Goal: Task Accomplishment & Management: Manage account settings

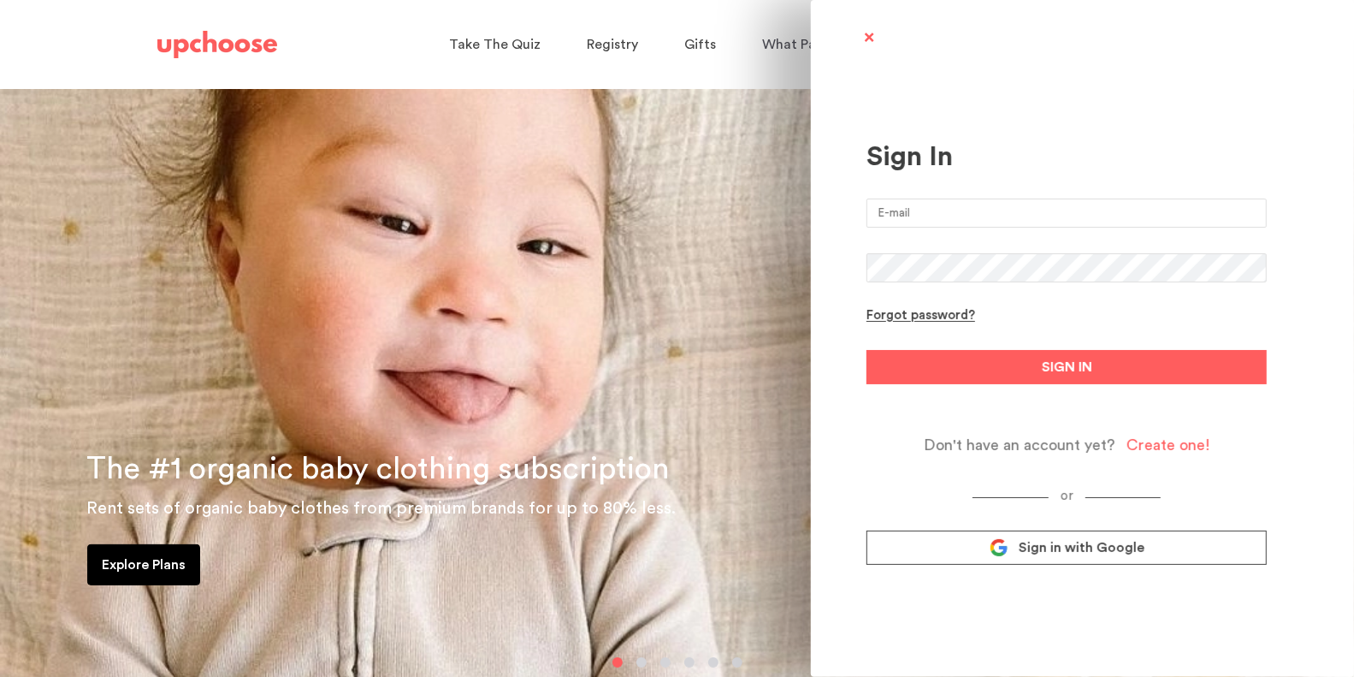
click at [1080, 212] on input "email" at bounding box center [1066, 212] width 400 height 29
type input "[EMAIL_ADDRESS][DOMAIN_NAME]"
click at [1069, 314] on form "[EMAIL_ADDRESS][DOMAIN_NAME] Forgot password? SIGN IN Don't have an account yet…" at bounding box center [1066, 326] width 400 height 256
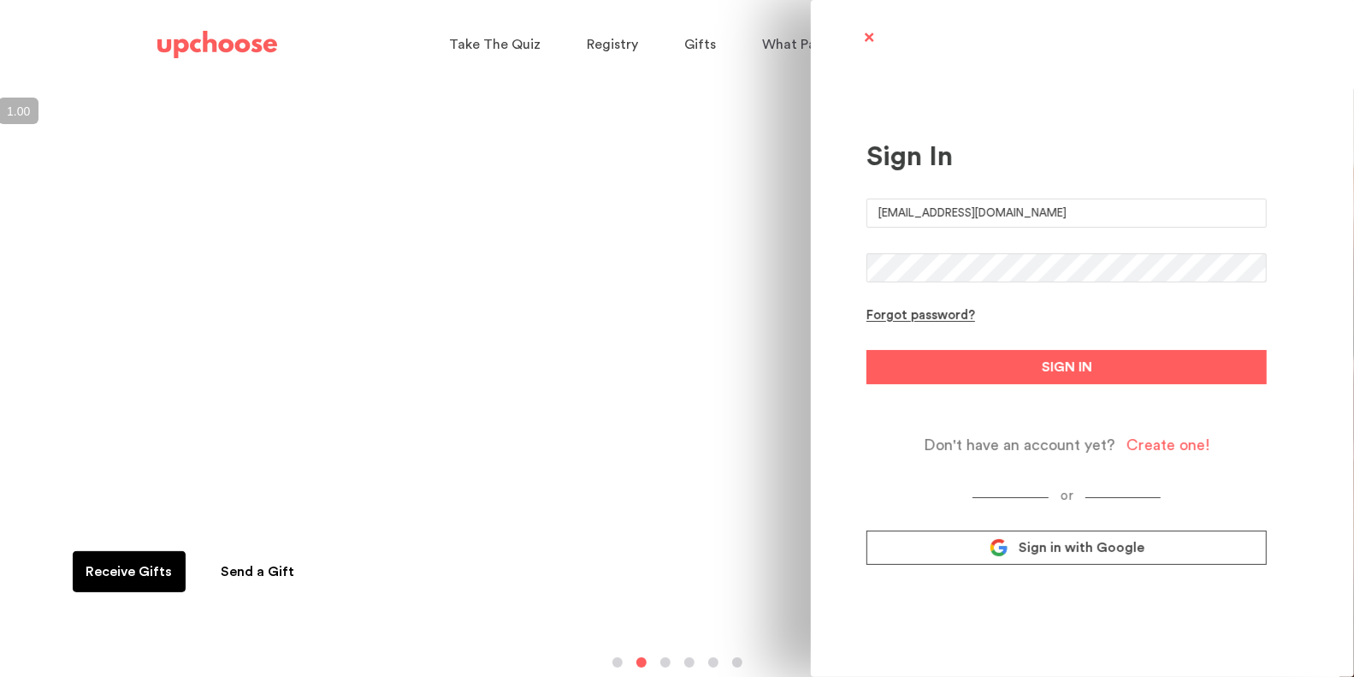
click at [1067, 553] on span "Sign in with Google" at bounding box center [1082, 547] width 126 height 17
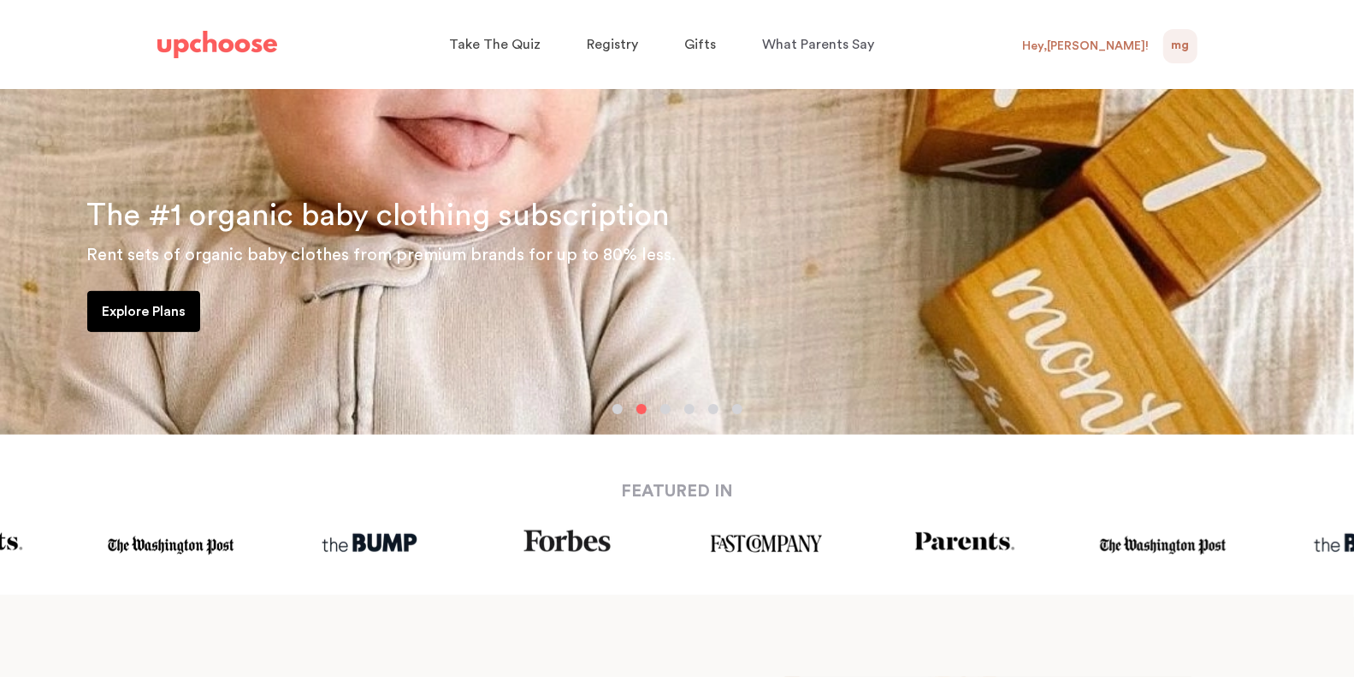
scroll to position [413, 0]
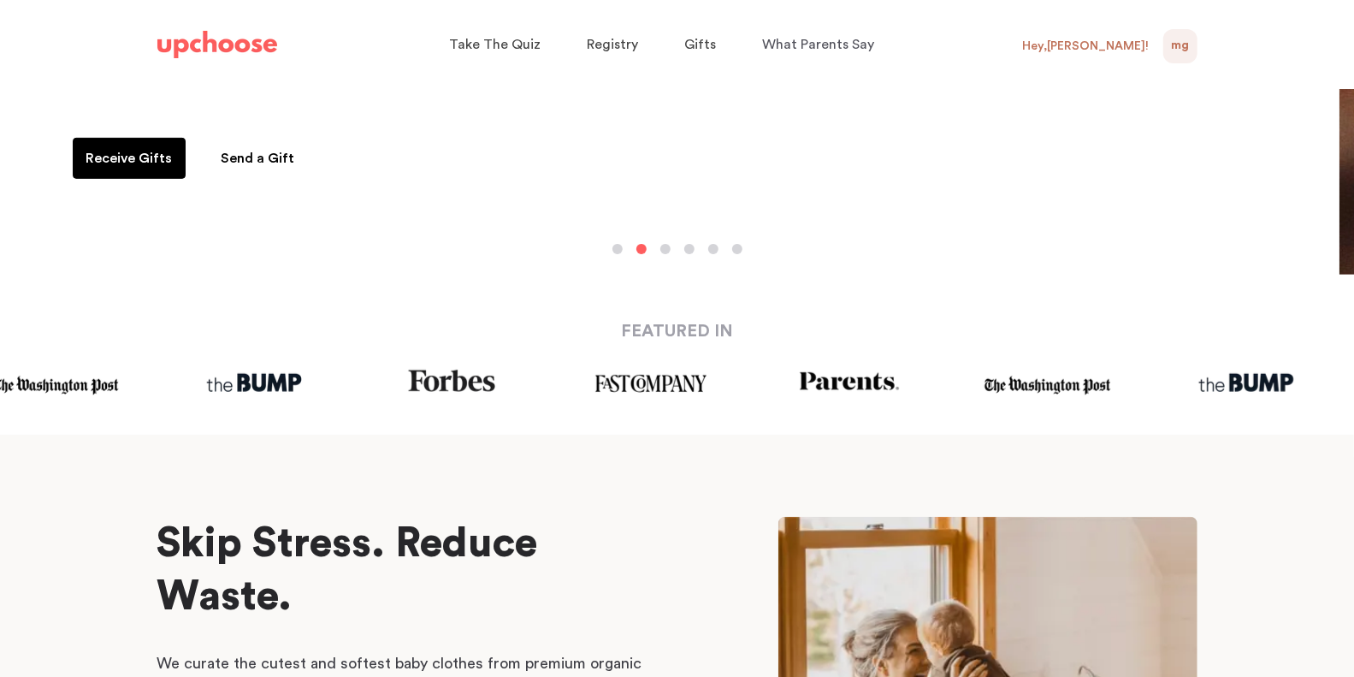
click at [1150, 54] on div "Hey, Marian !" at bounding box center [1093, 46] width 140 height 34
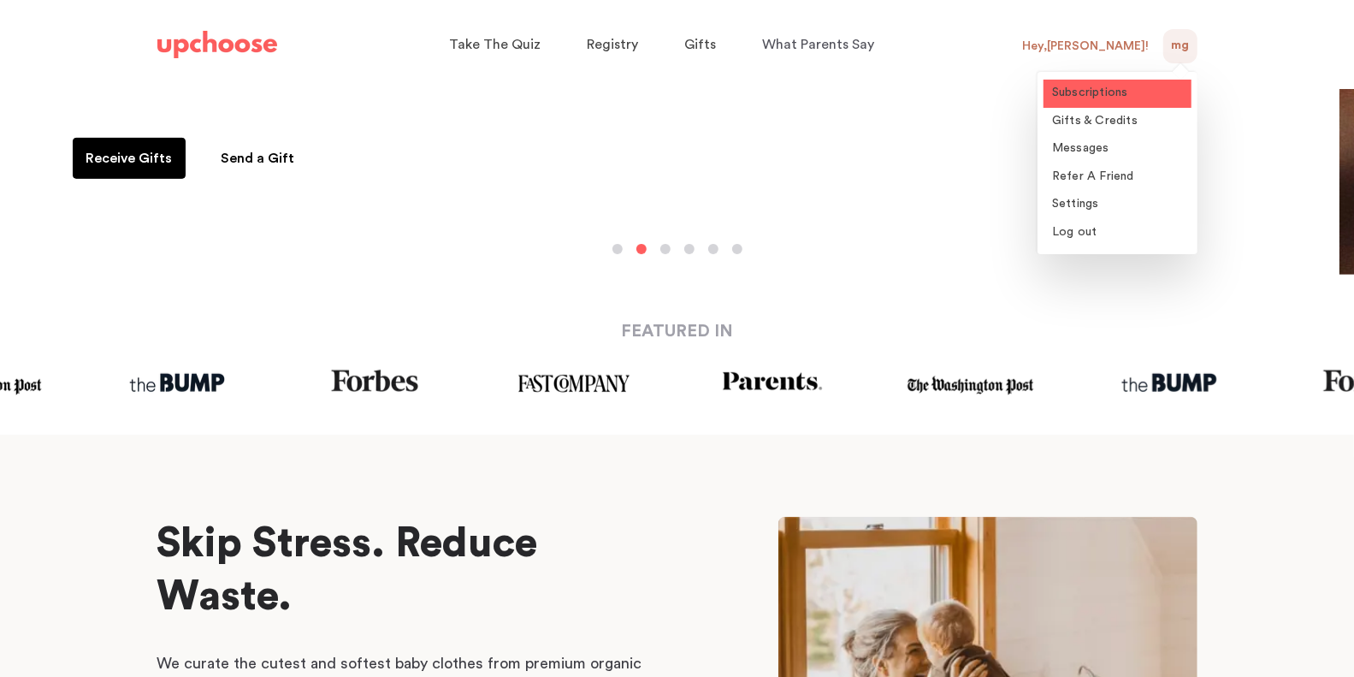
click at [1112, 98] on span "Subscriptions" at bounding box center [1090, 92] width 76 height 12
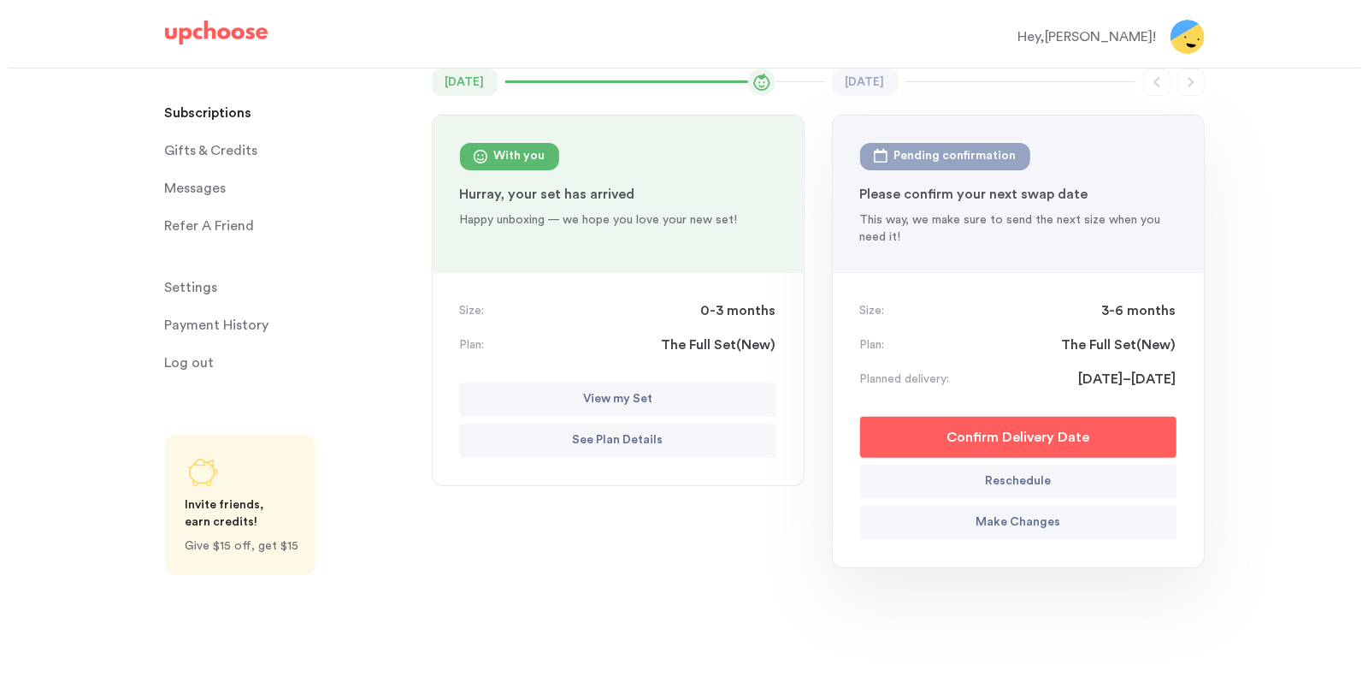
scroll to position [173, 0]
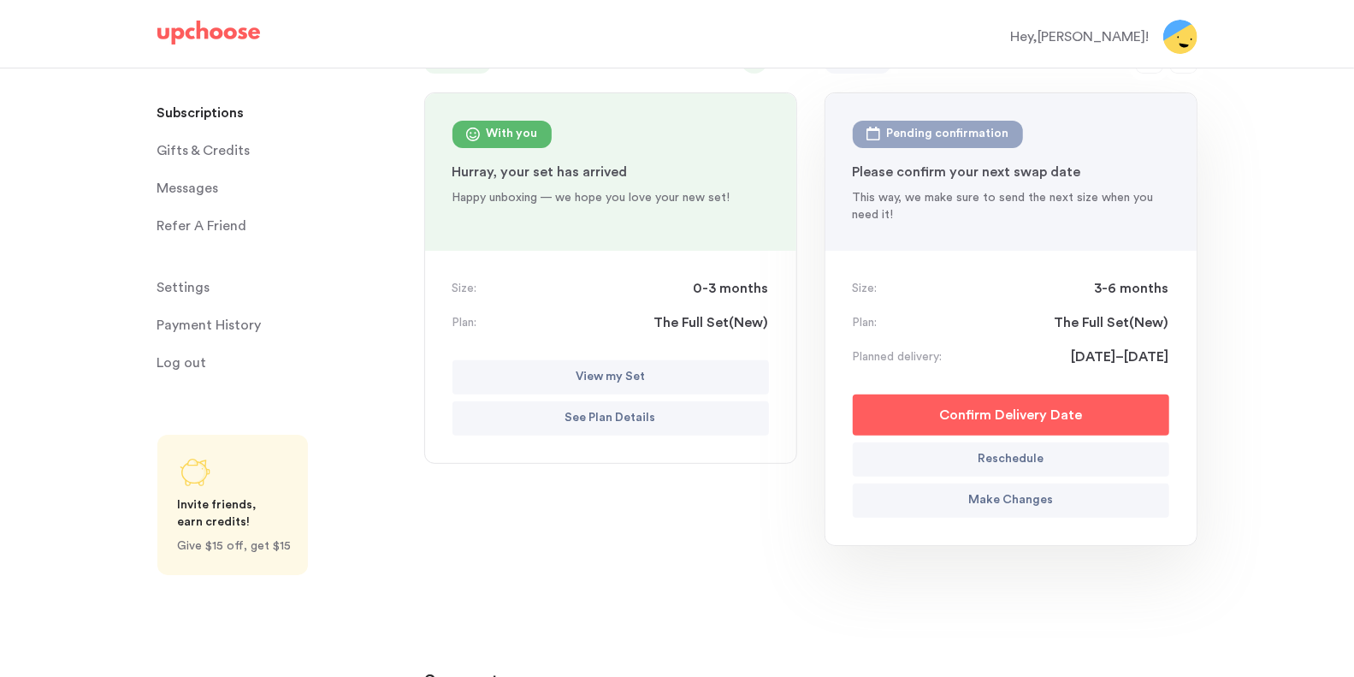
click at [1030, 512] on button "Make Changes" at bounding box center [1011, 500] width 316 height 34
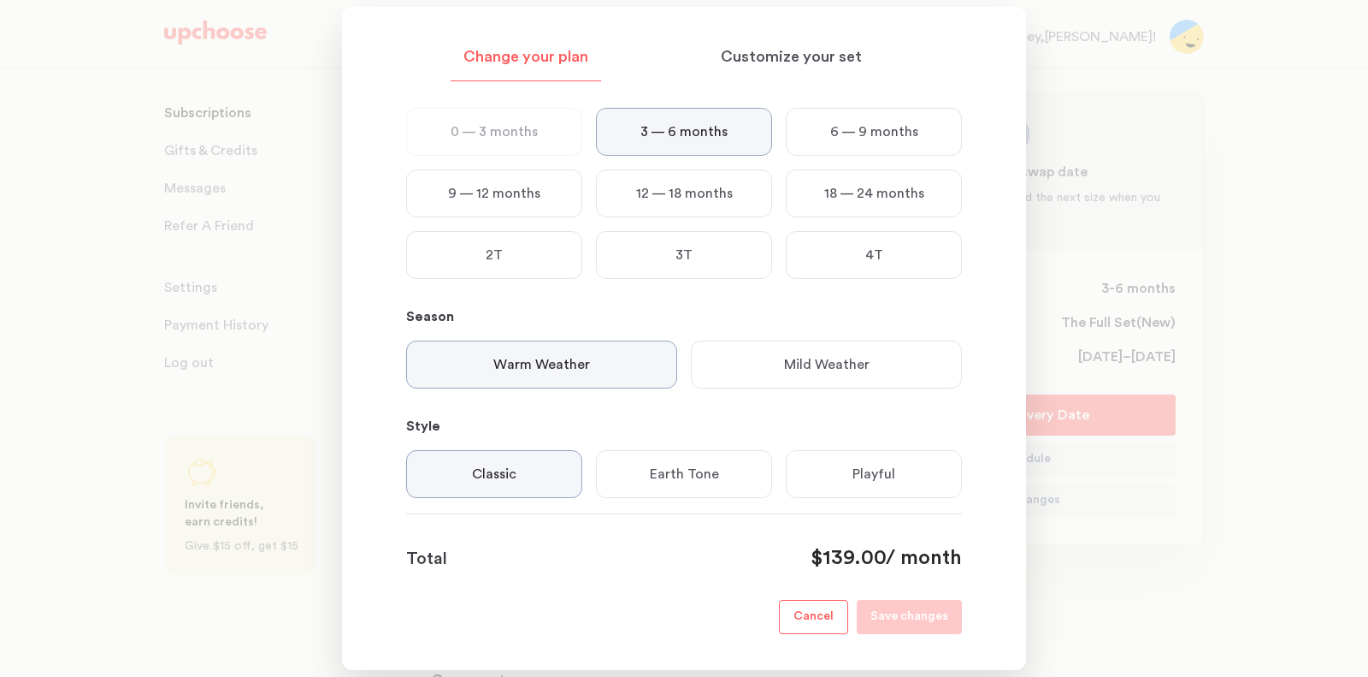
scroll to position [0, 0]
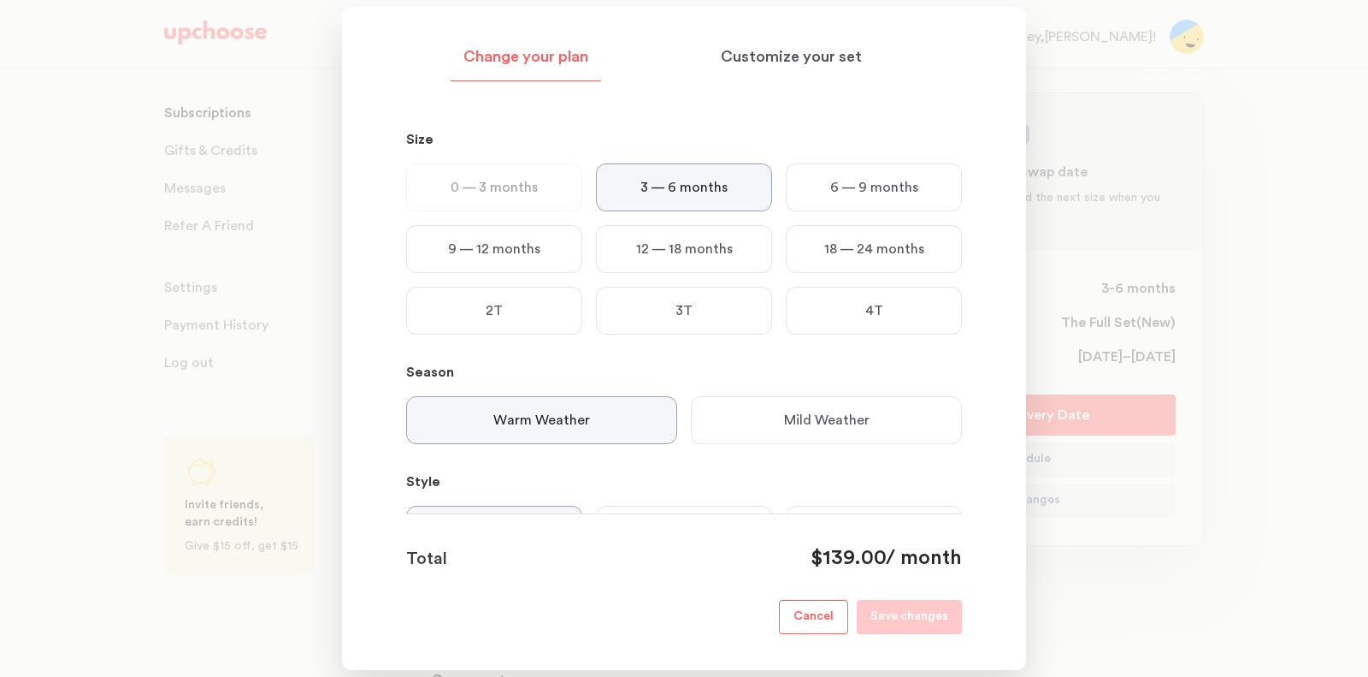
click at [807, 416] on p "Mild Weather" at bounding box center [827, 420] width 86 height 21
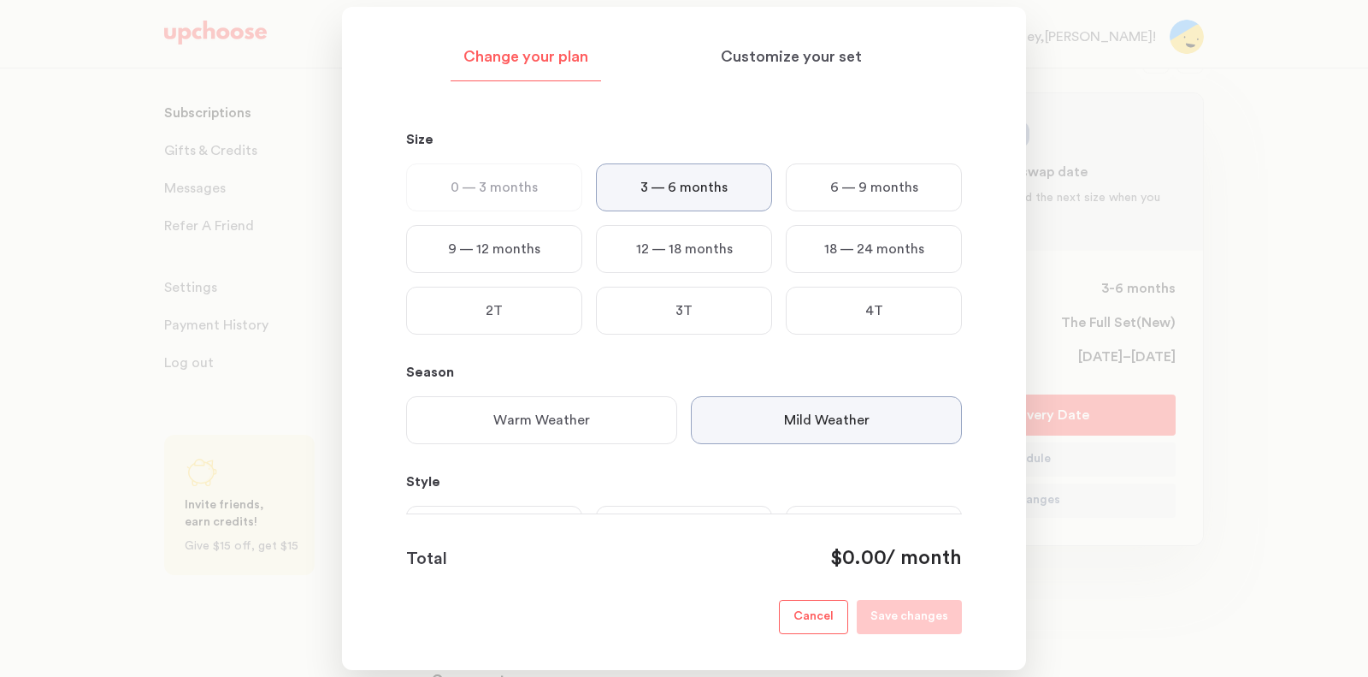
click at [582, 360] on div "Size 0 — 3 months 3 — 6 months 6 — 9 months 9 — 12 months 12 — 18 months 18 — 2…" at bounding box center [684, 352] width 556 height 446
click at [582, 411] on p "Warm Weather" at bounding box center [541, 420] width 97 height 21
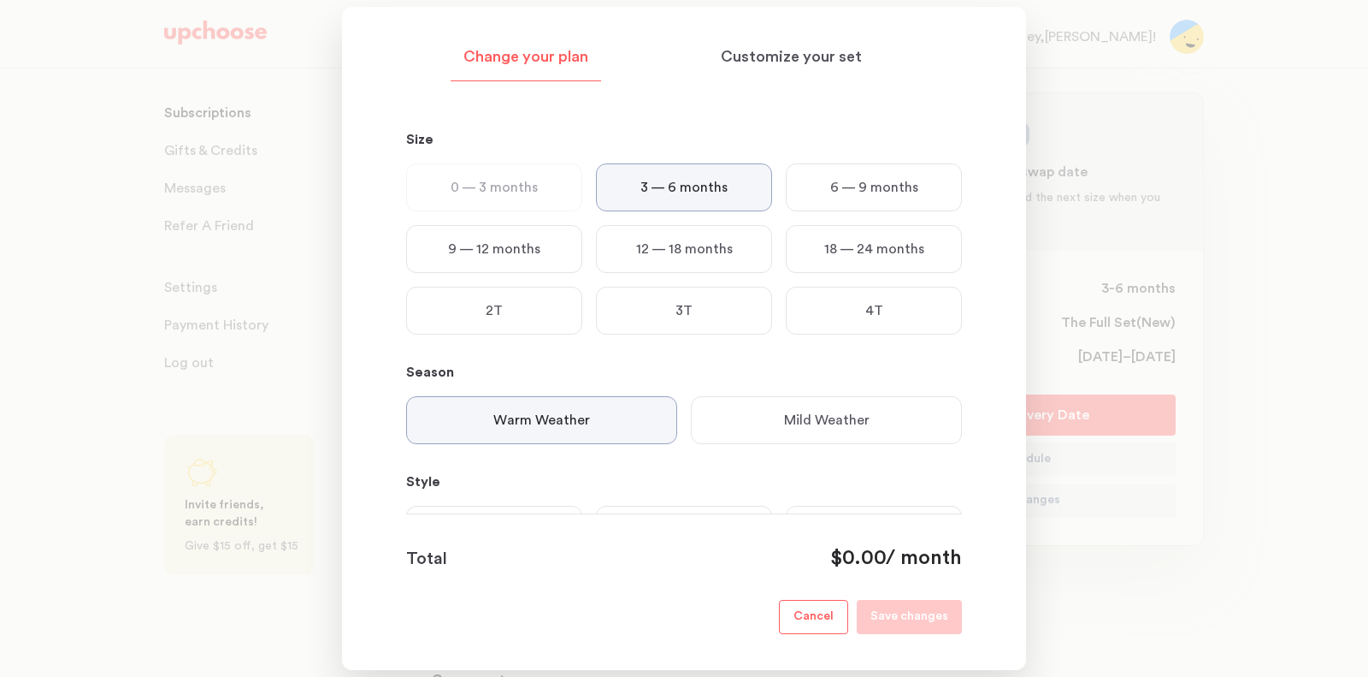
click at [761, 437] on div "Mild Weather" at bounding box center [826, 420] width 271 height 48
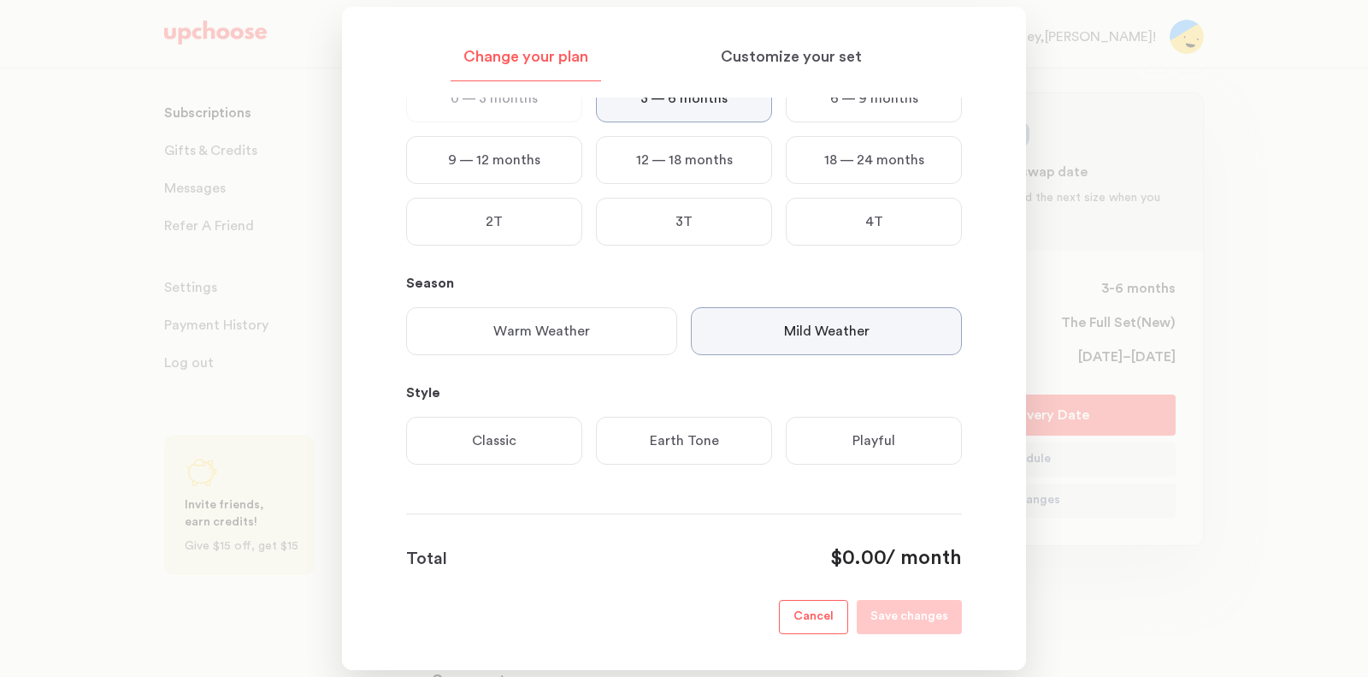
scroll to position [88, 0]
click at [535, 414] on div "Style Classic Earth Tone Playful" at bounding box center [684, 431] width 556 height 96
click at [530, 435] on div "Classic" at bounding box center [494, 441] width 176 height 48
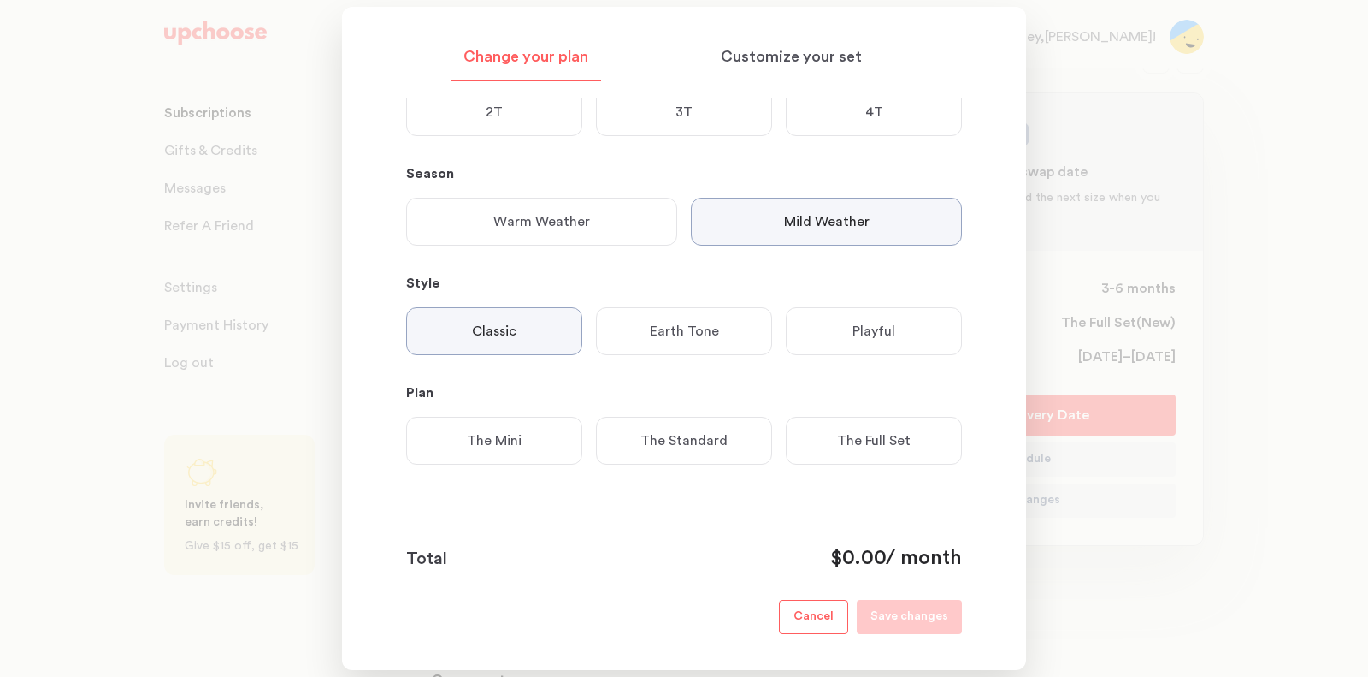
click at [854, 440] on p "The Full Set" at bounding box center [874, 440] width 74 height 21
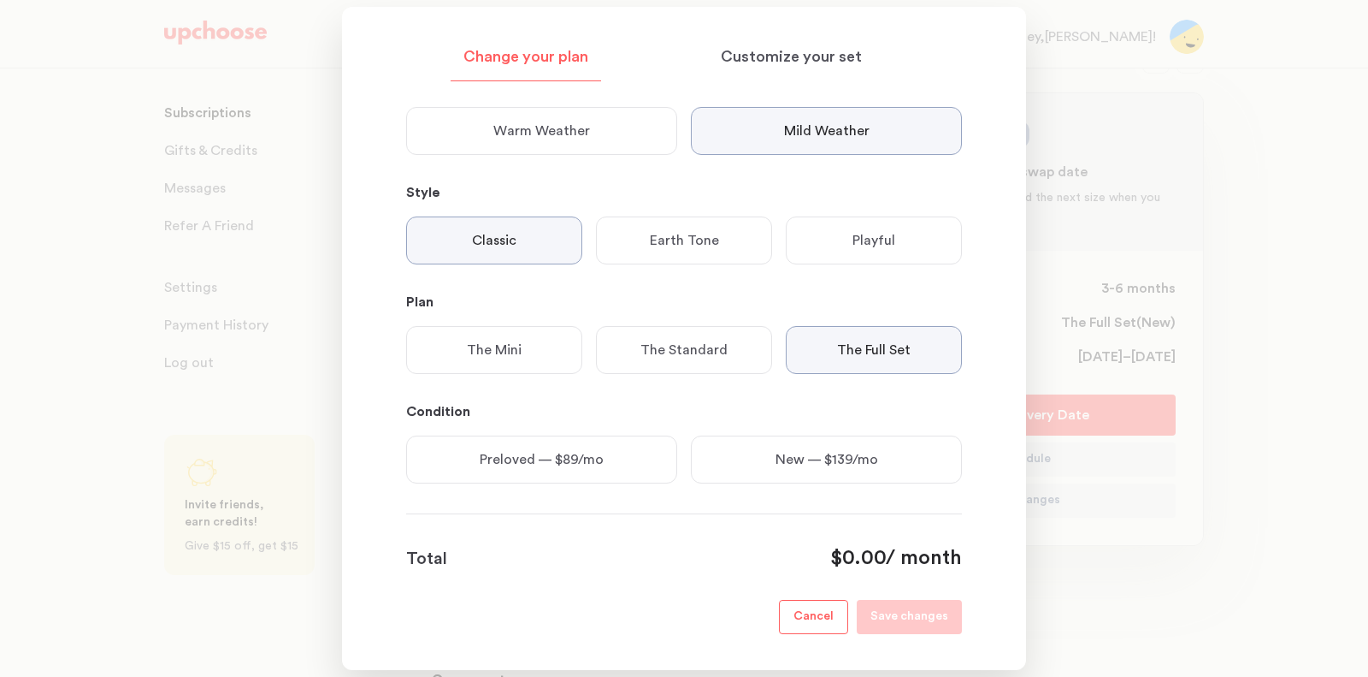
scroll to position [308, 0]
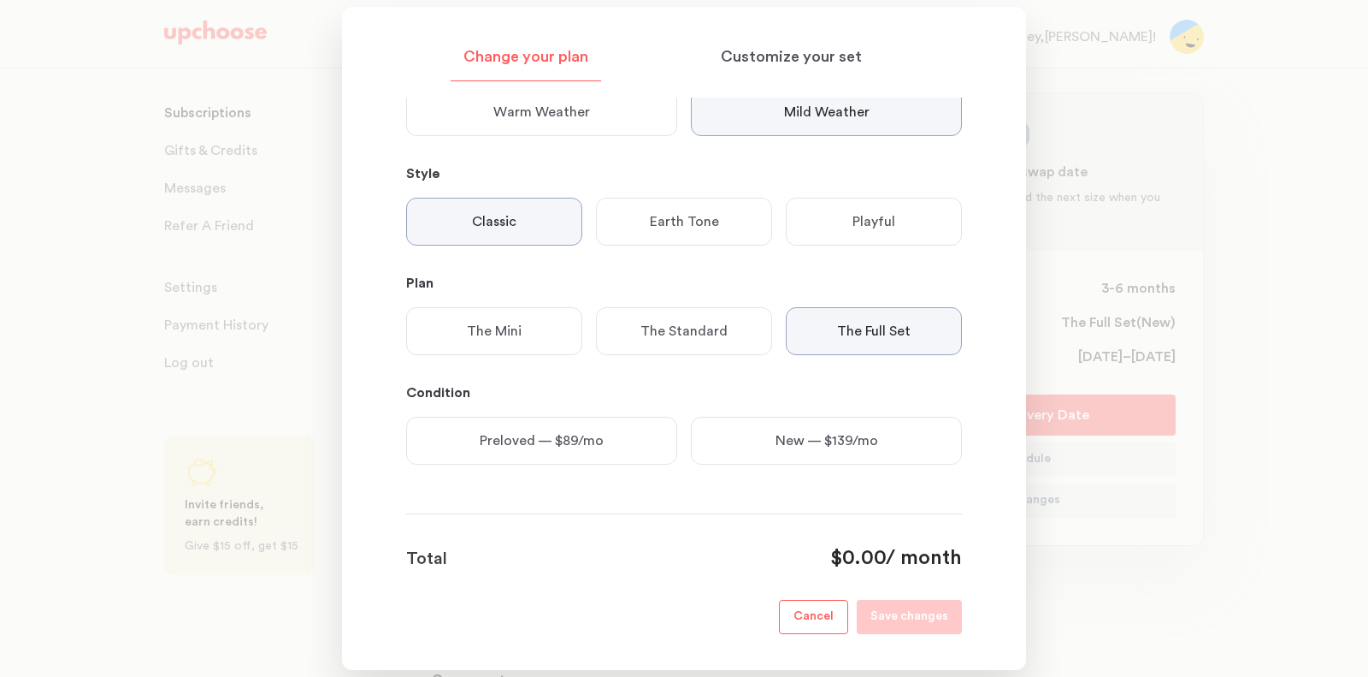
click at [824, 456] on div "New — $139/mo" at bounding box center [826, 441] width 271 height 48
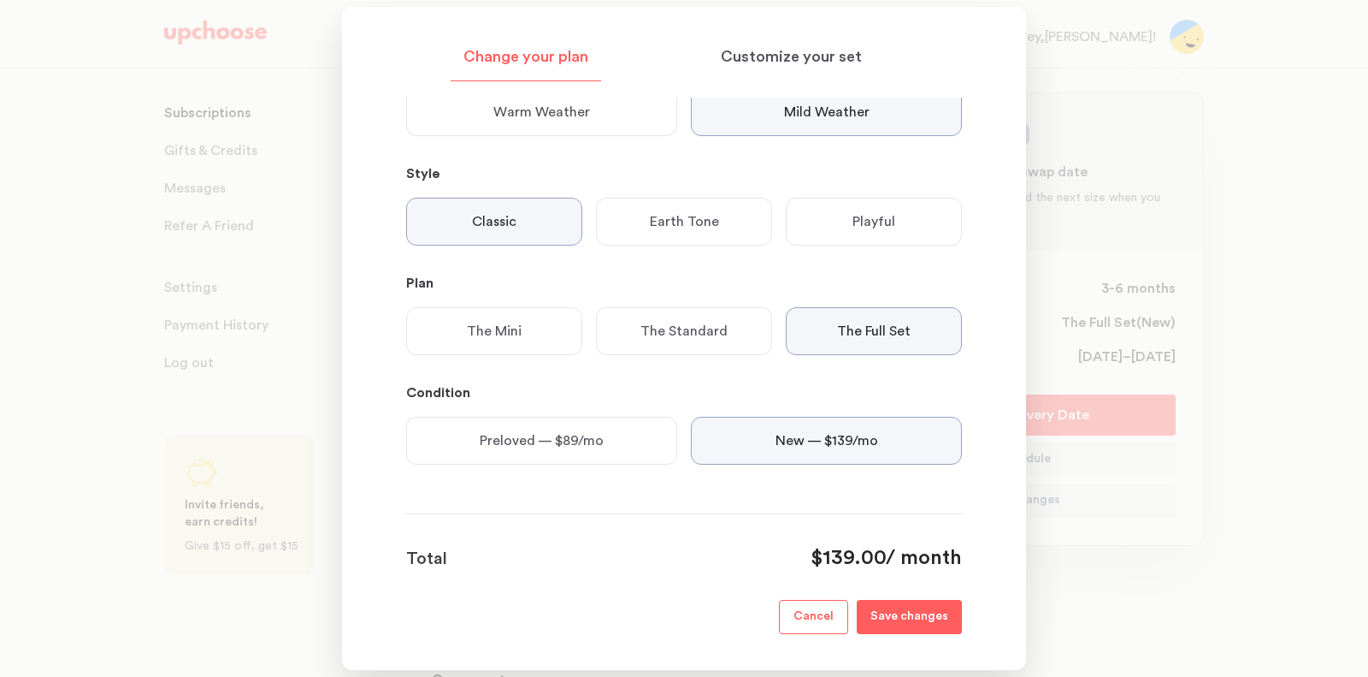
click at [901, 604] on button "Save changes" at bounding box center [909, 617] width 105 height 34
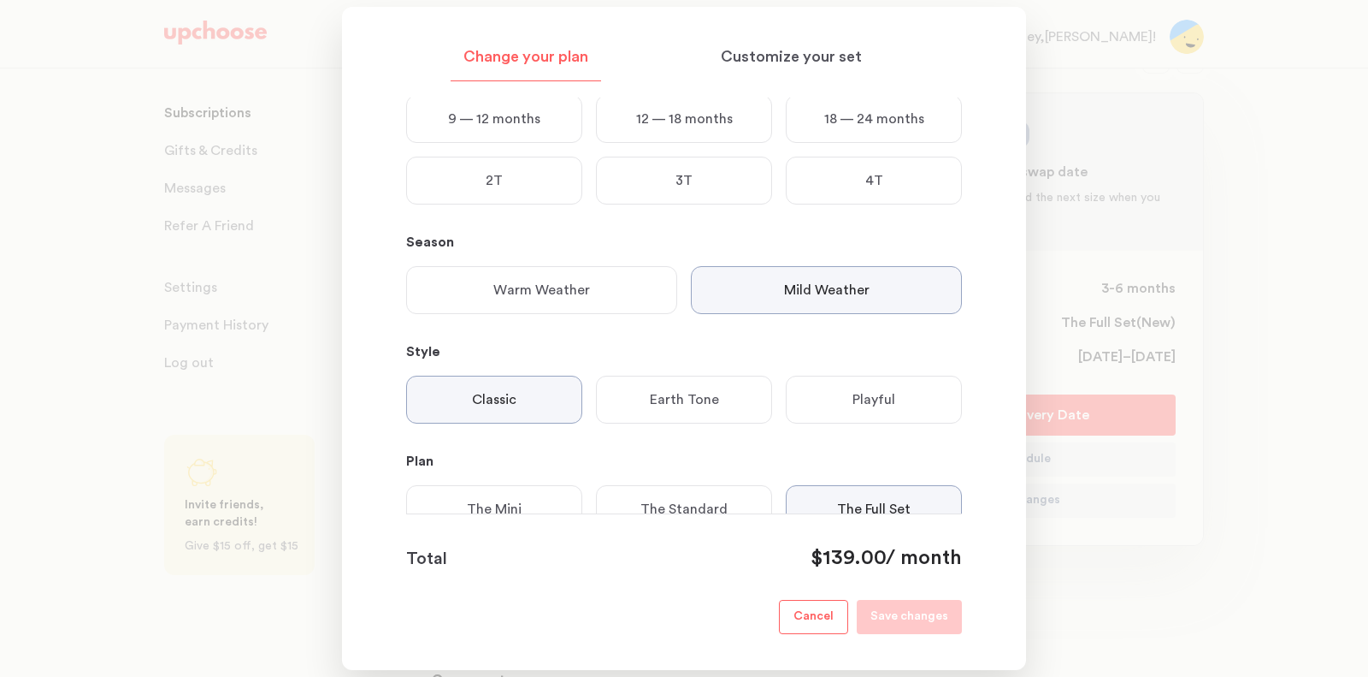
scroll to position [0, 0]
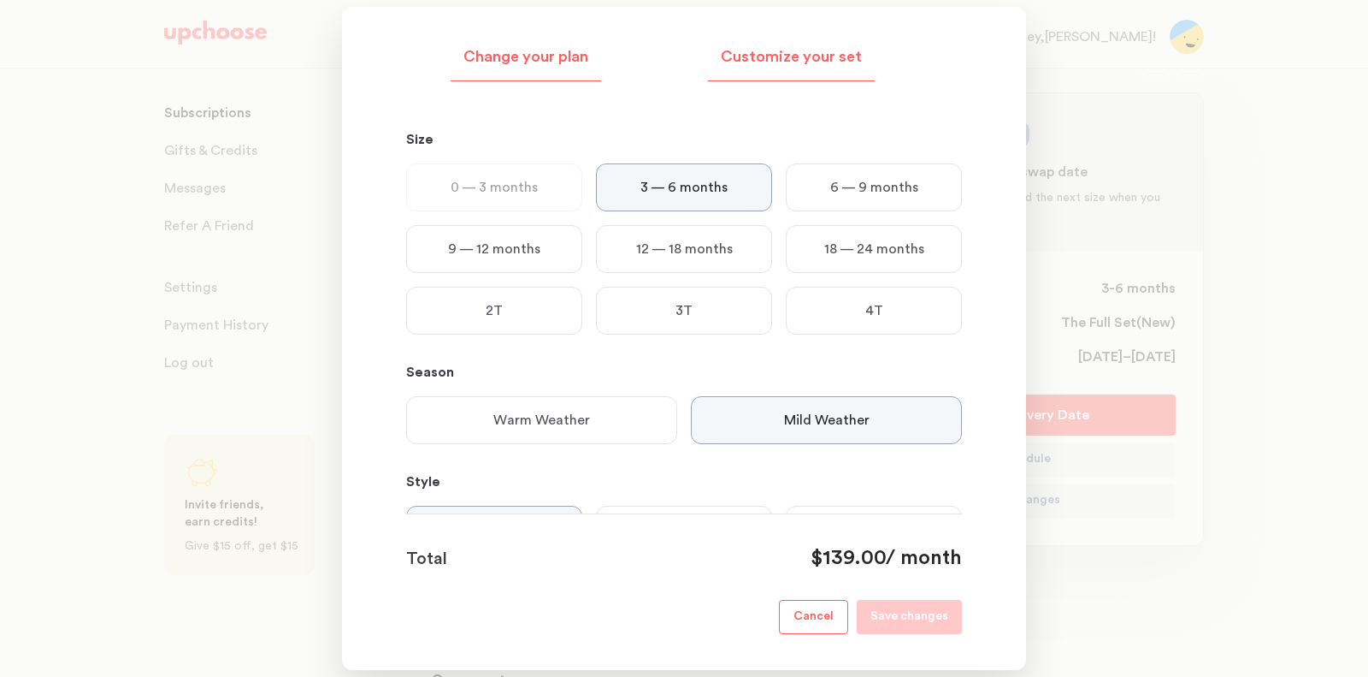
click at [813, 48] on p "Customize your set" at bounding box center [791, 57] width 141 height 21
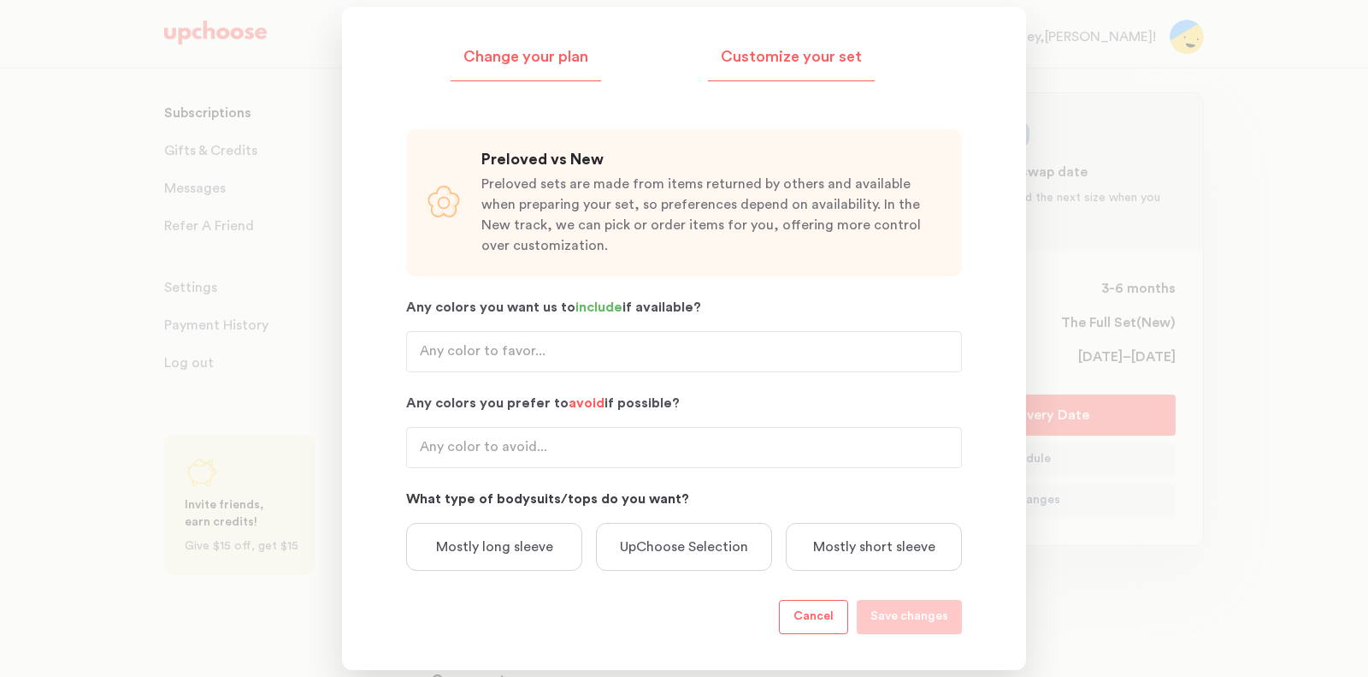
click at [543, 50] on p "Change your plan" at bounding box center [526, 57] width 125 height 21
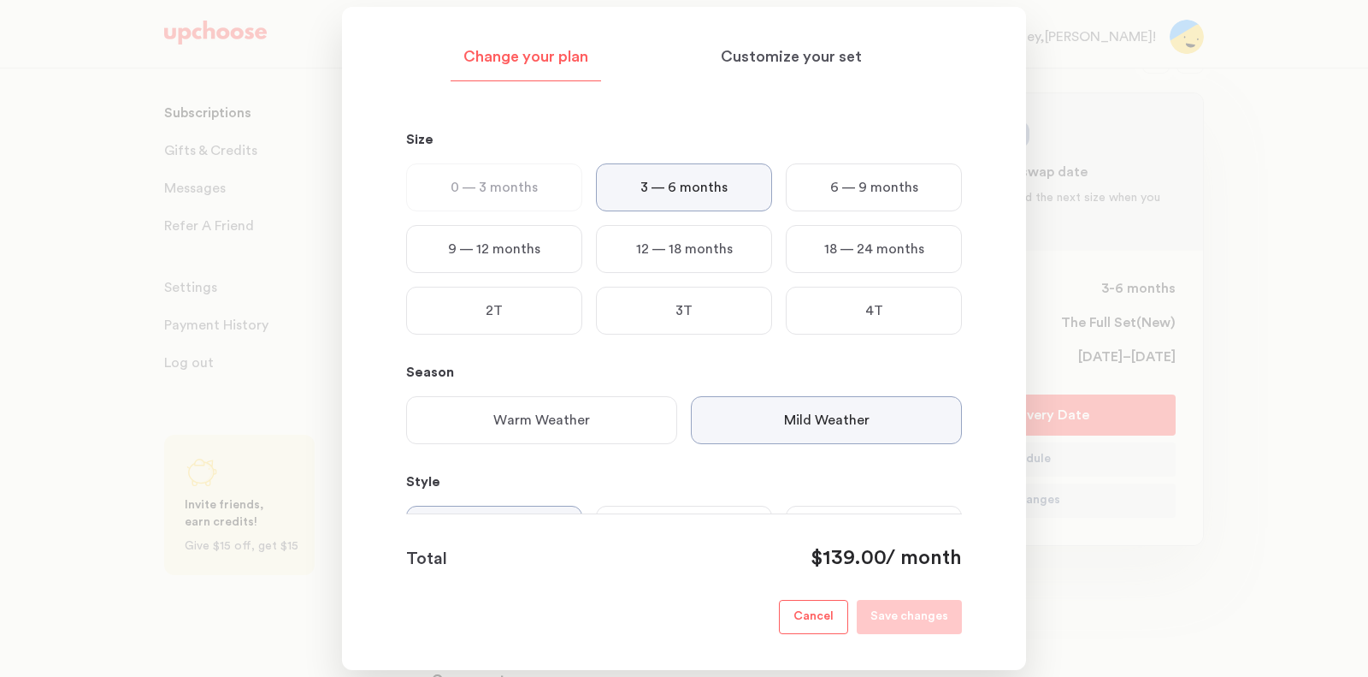
click at [817, 633] on button "Cancel" at bounding box center [813, 617] width 69 height 34
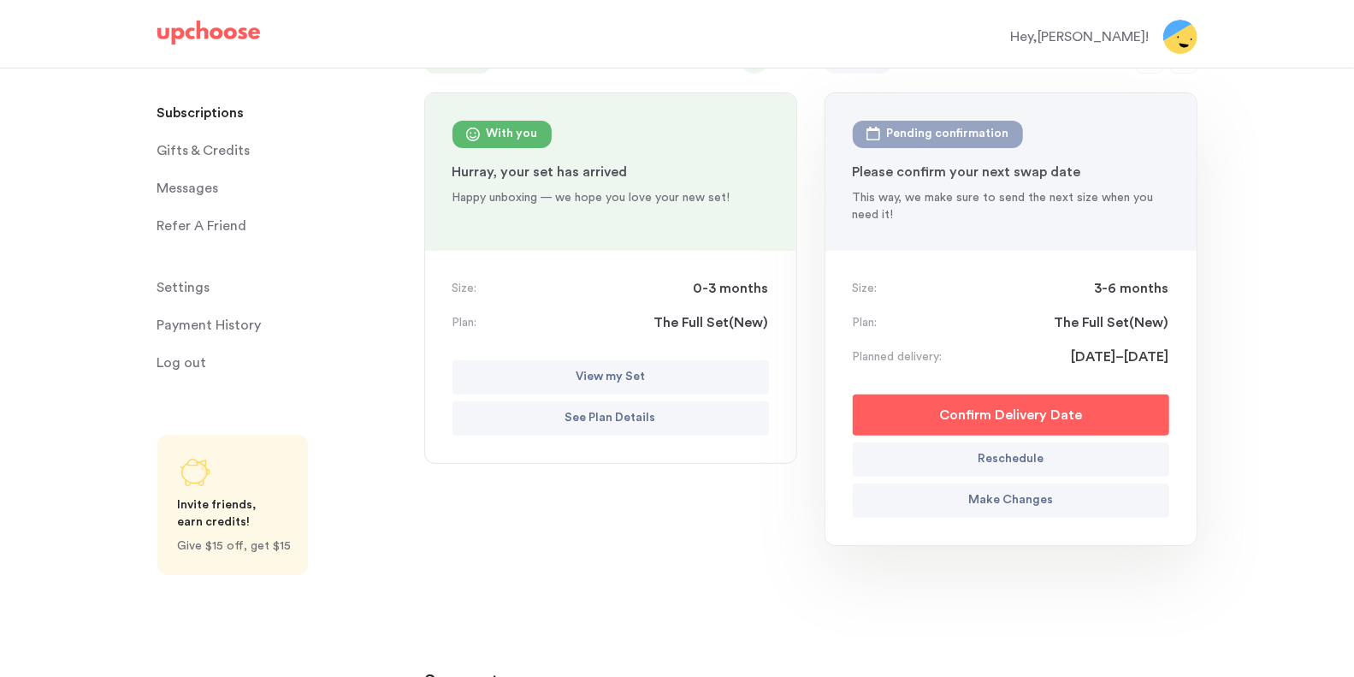
click at [205, 294] on span "Settings" at bounding box center [183, 287] width 53 height 34
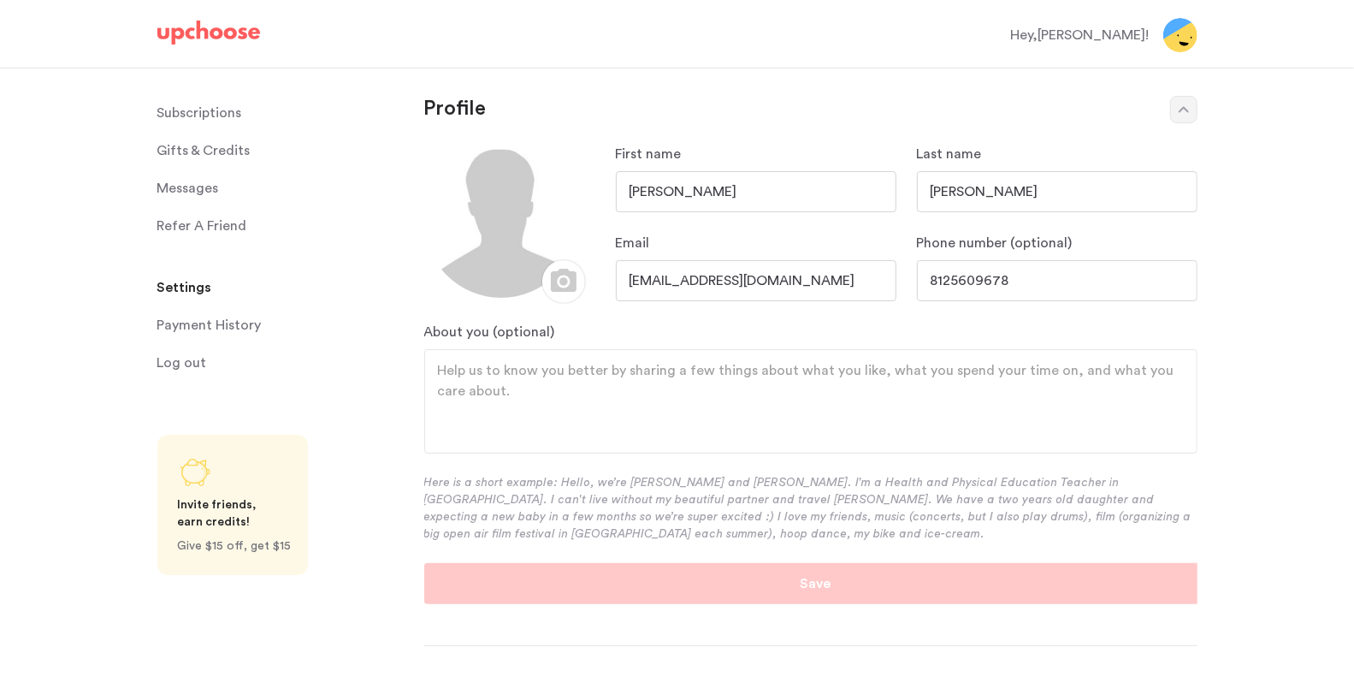
click at [178, 128] on p "Subscriptions" at bounding box center [199, 113] width 85 height 34
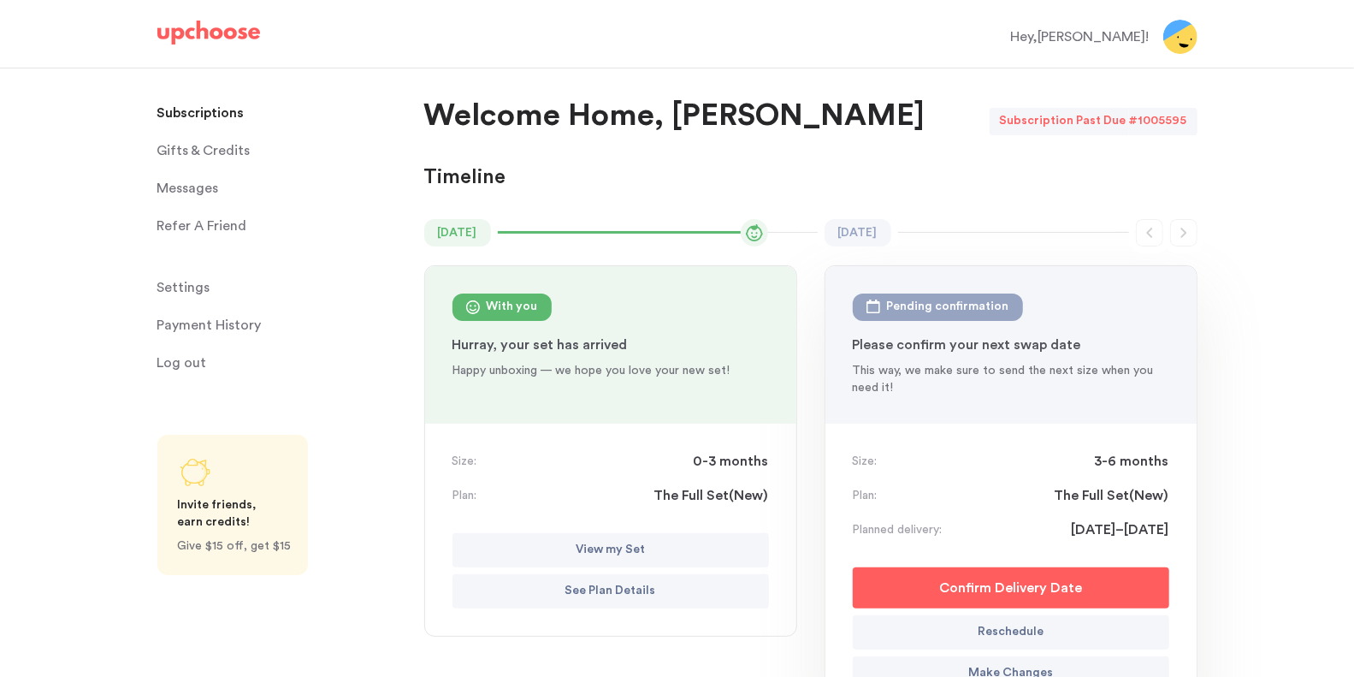
click at [1026, 630] on p "Reschedule" at bounding box center [1011, 632] width 66 height 21
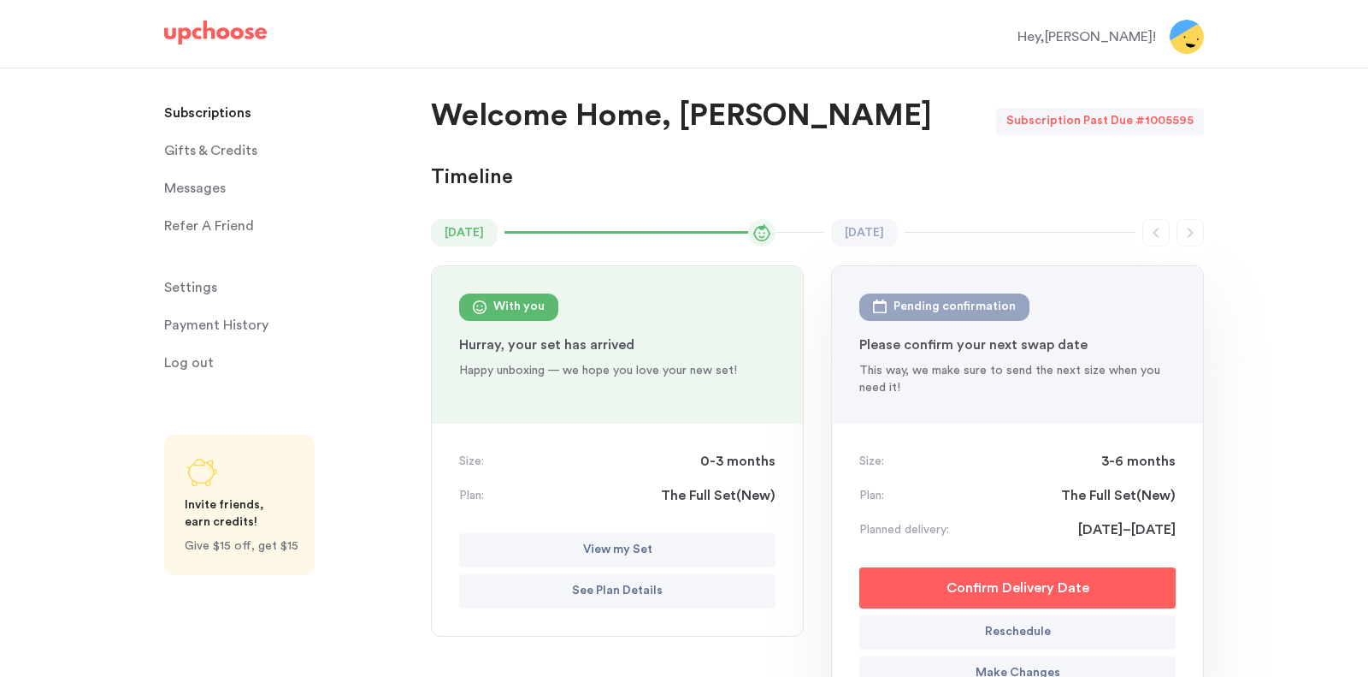
select select "September"
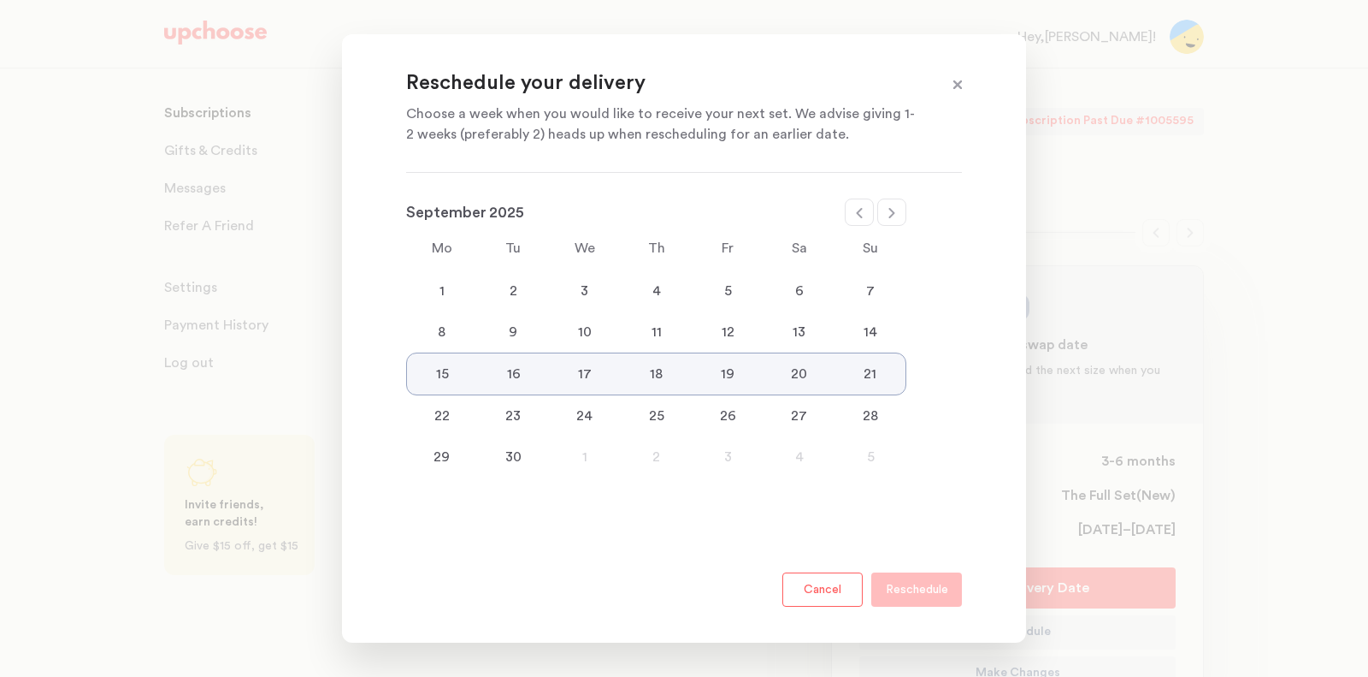
click at [464, 325] on div "8" at bounding box center [442, 332] width 72 height 21
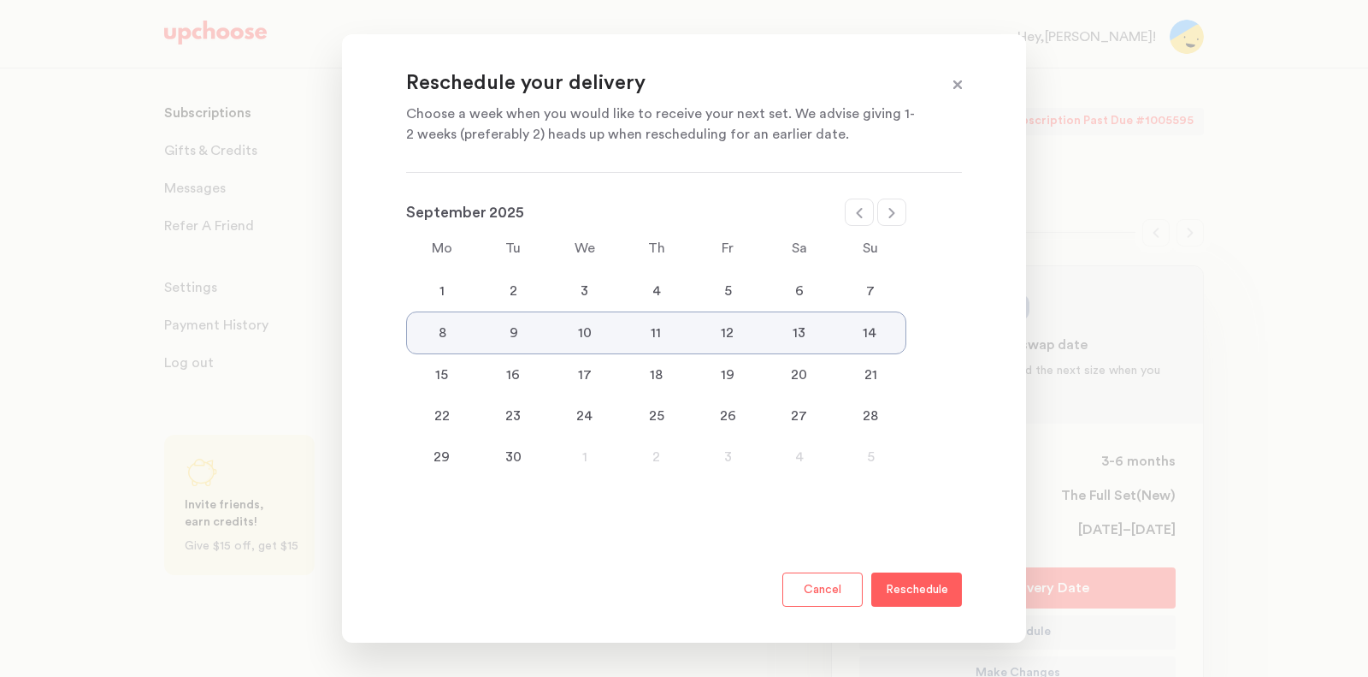
click at [899, 589] on p "Reschedule" at bounding box center [917, 589] width 62 height 21
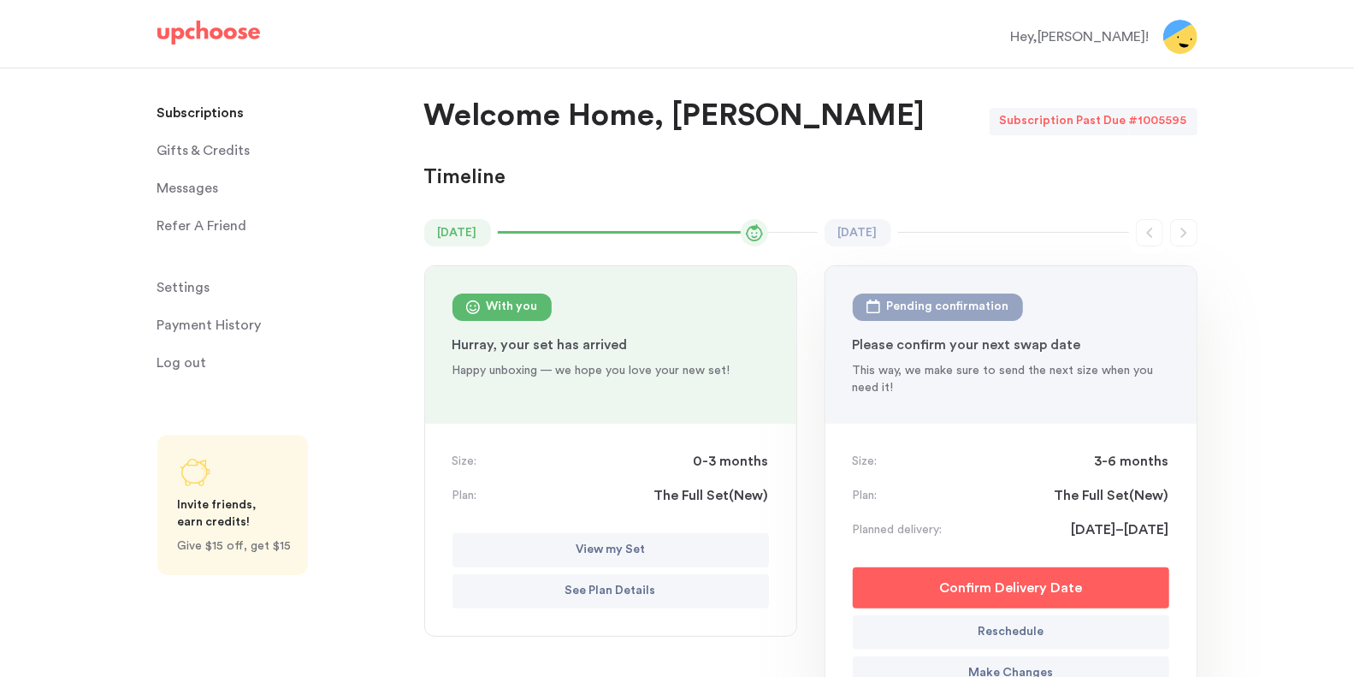
click at [943, 573] on button "Confirm Delivery Date" at bounding box center [1011, 587] width 316 height 41
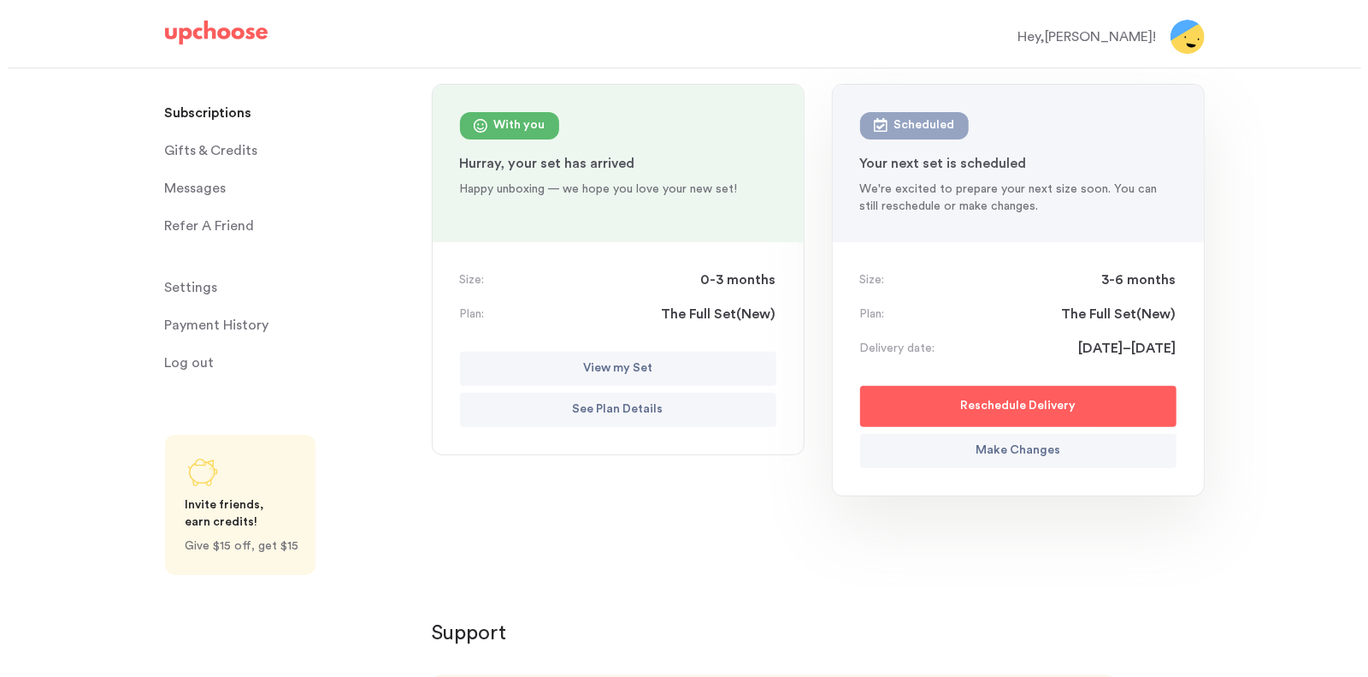
scroll to position [180, 0]
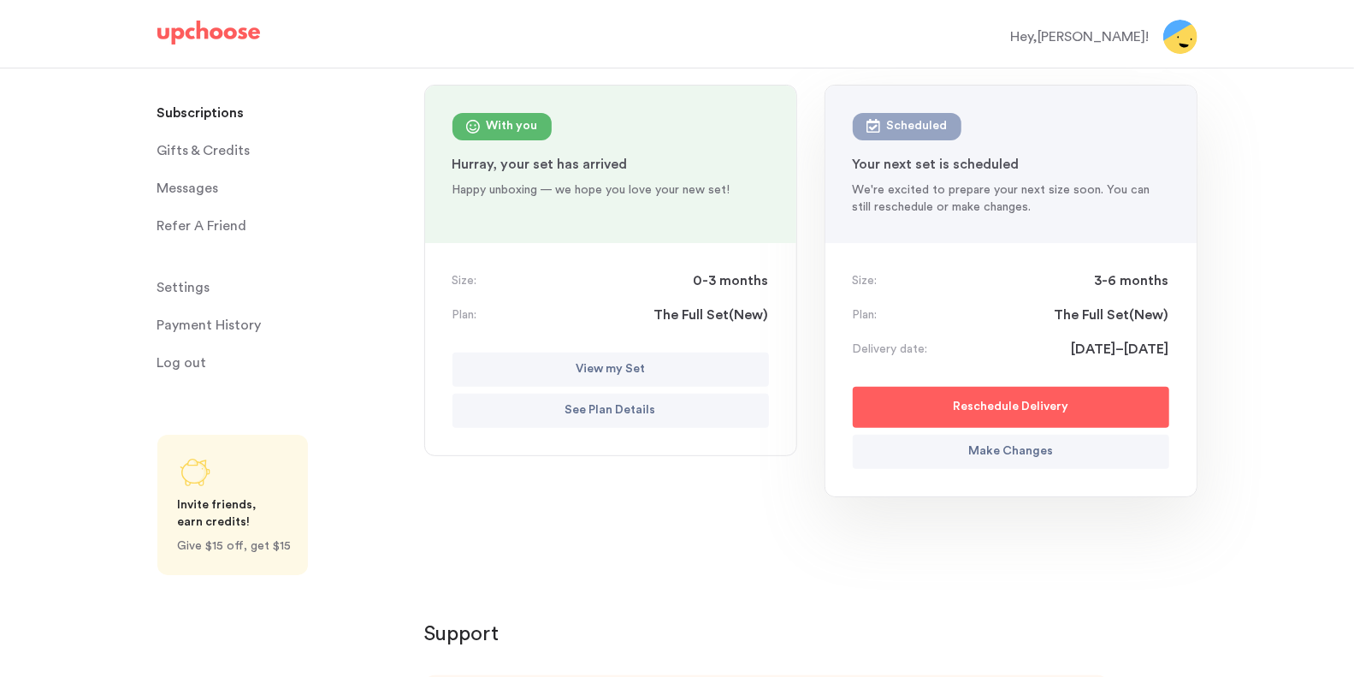
click at [986, 441] on p "Make Changes" at bounding box center [1010, 451] width 85 height 21
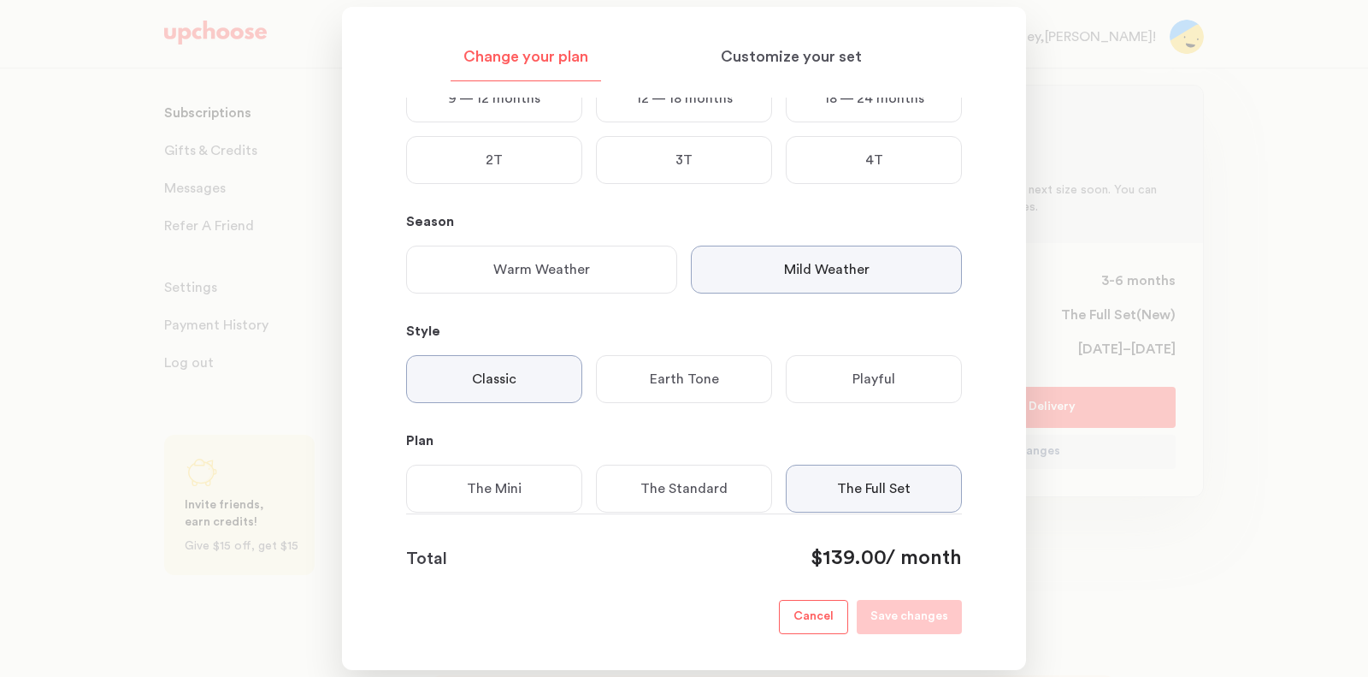
scroll to position [0, 0]
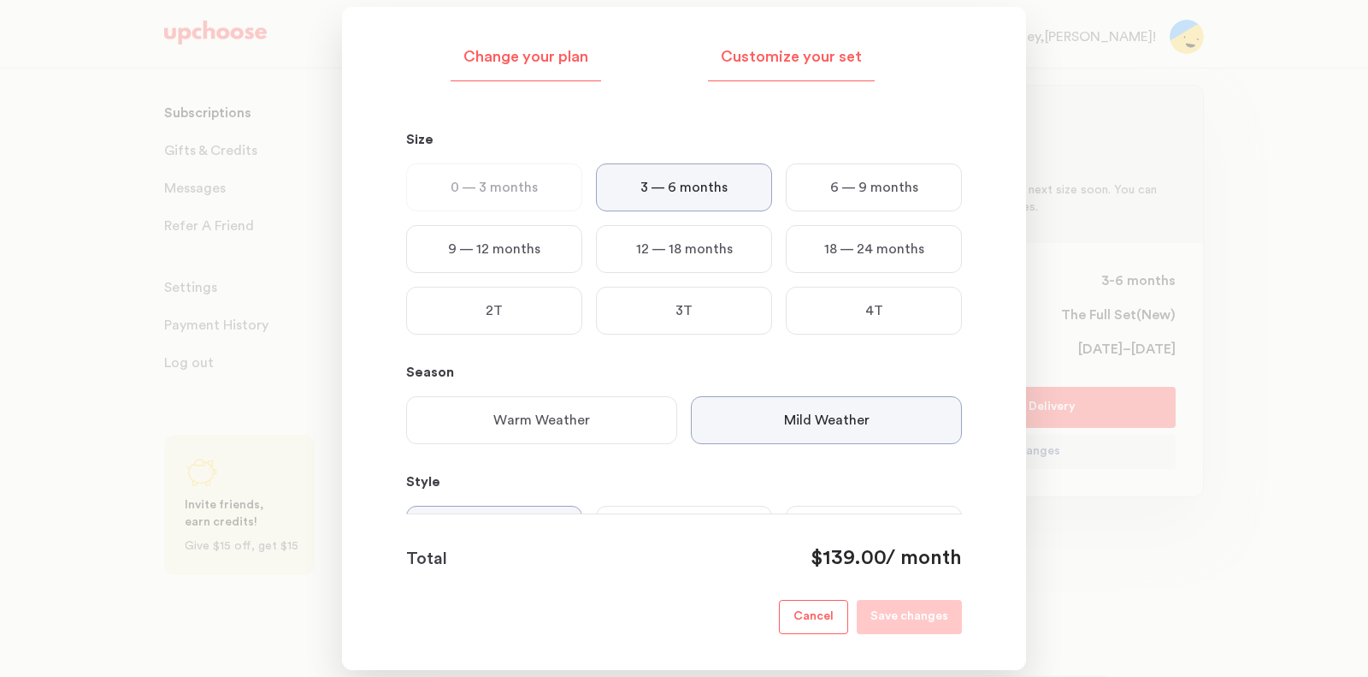
click at [827, 48] on p "Customize your set" at bounding box center [791, 57] width 141 height 21
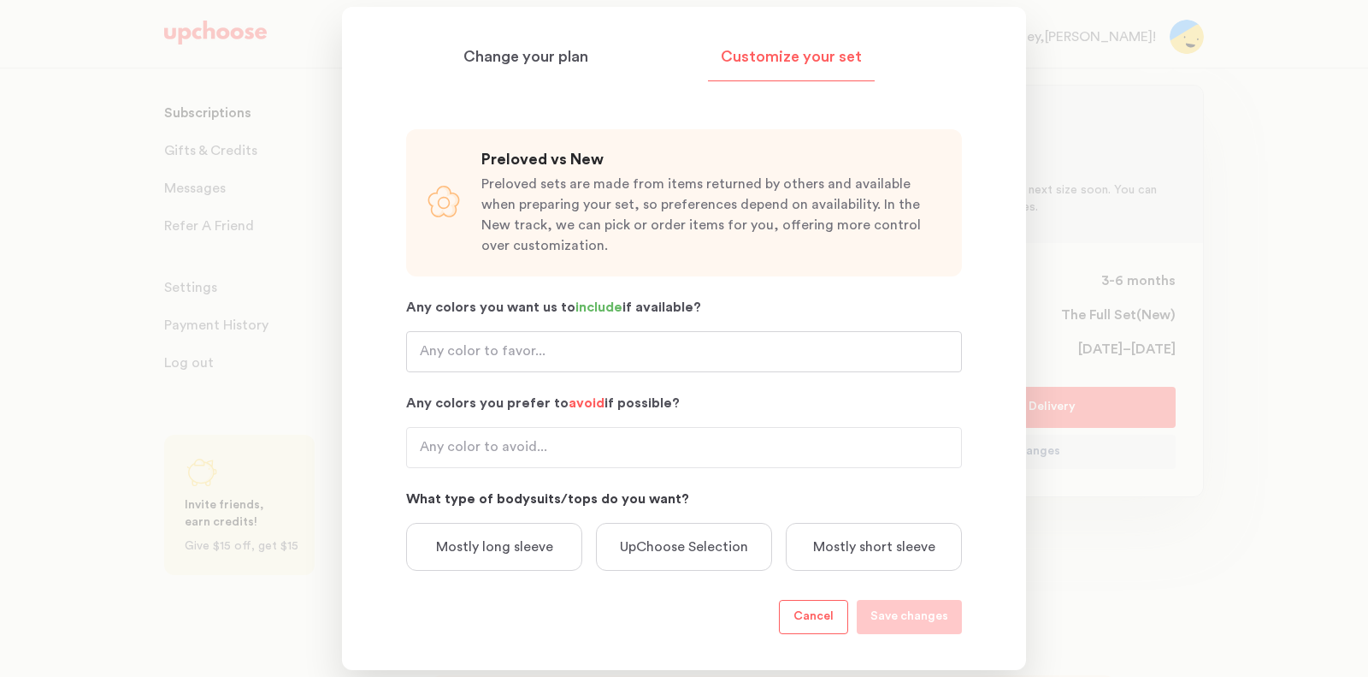
click at [593, 350] on input "Any colors you want us to include if available?" at bounding box center [684, 351] width 556 height 41
click at [552, 65] on p "Change your plan" at bounding box center [526, 57] width 125 height 21
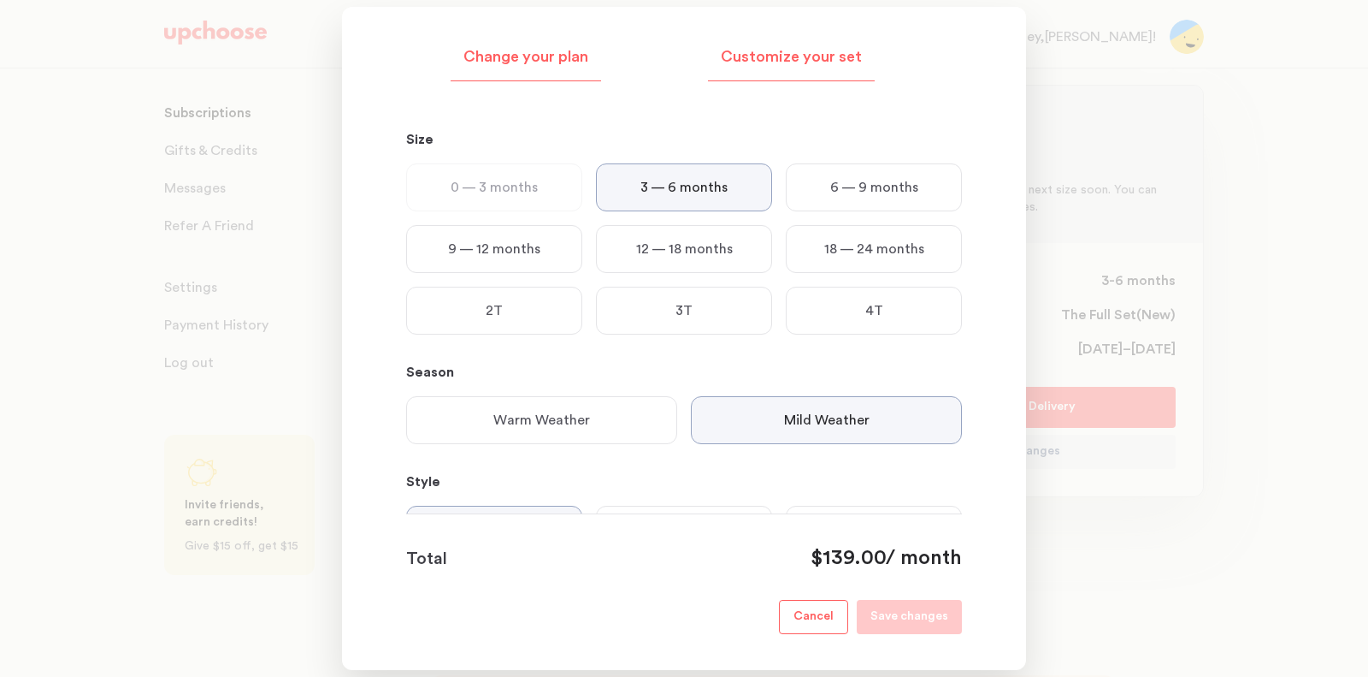
click at [809, 56] on p "Customize your set" at bounding box center [791, 57] width 141 height 21
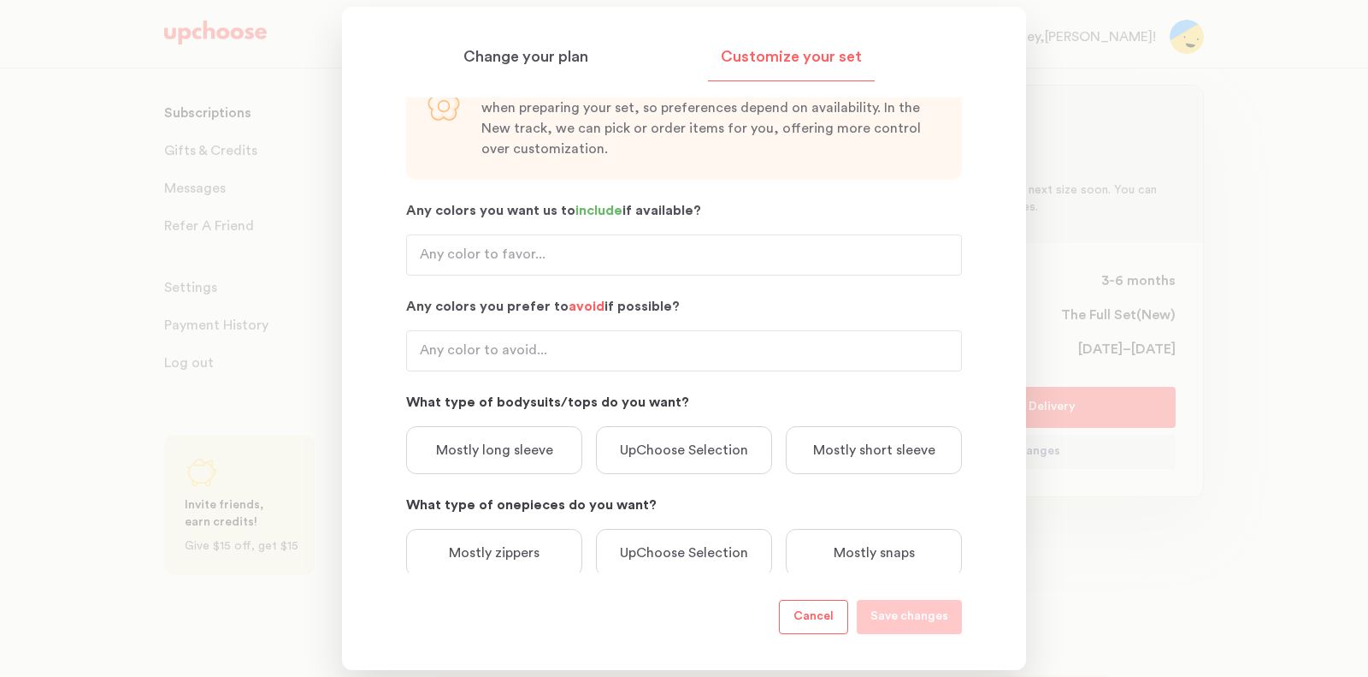
scroll to position [105, 0]
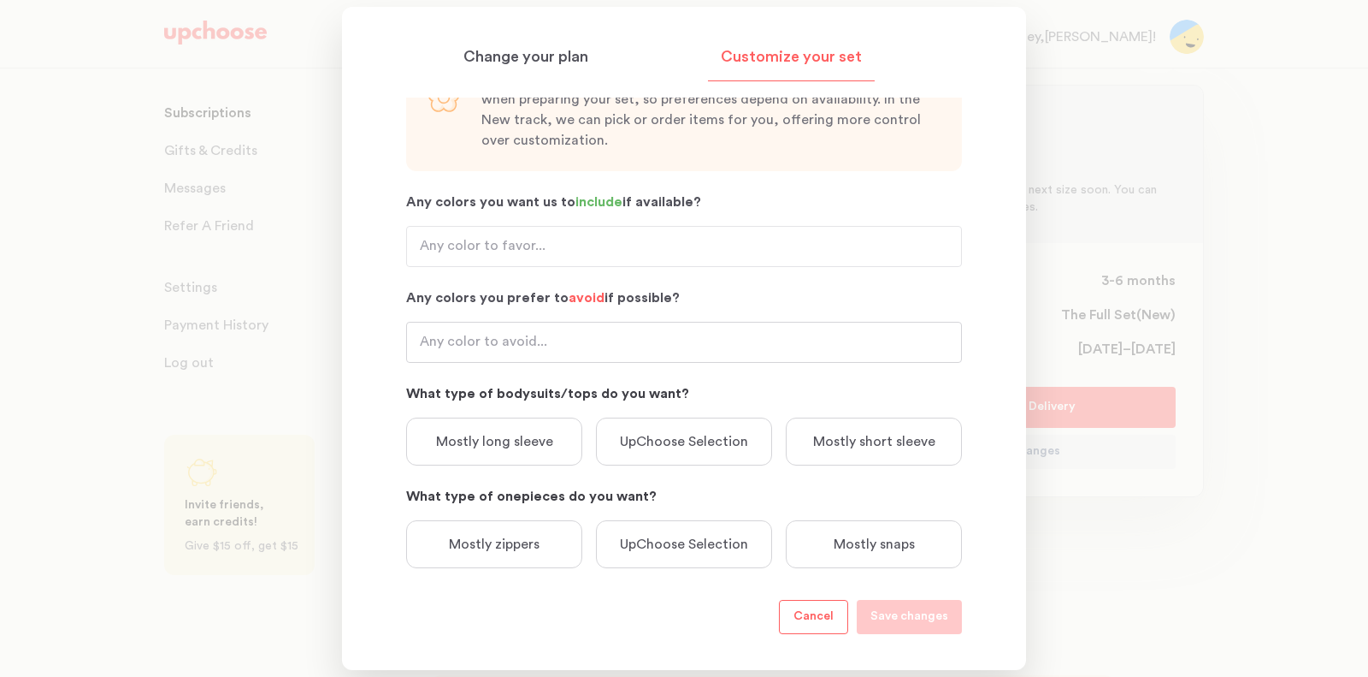
click at [677, 335] on input "Any colors you prefer to avoid if possible?" at bounding box center [684, 342] width 556 height 41
type input "mustard yellow, teal"
click at [516, 444] on p "Mostly long sleeve" at bounding box center [494, 441] width 117 height 21
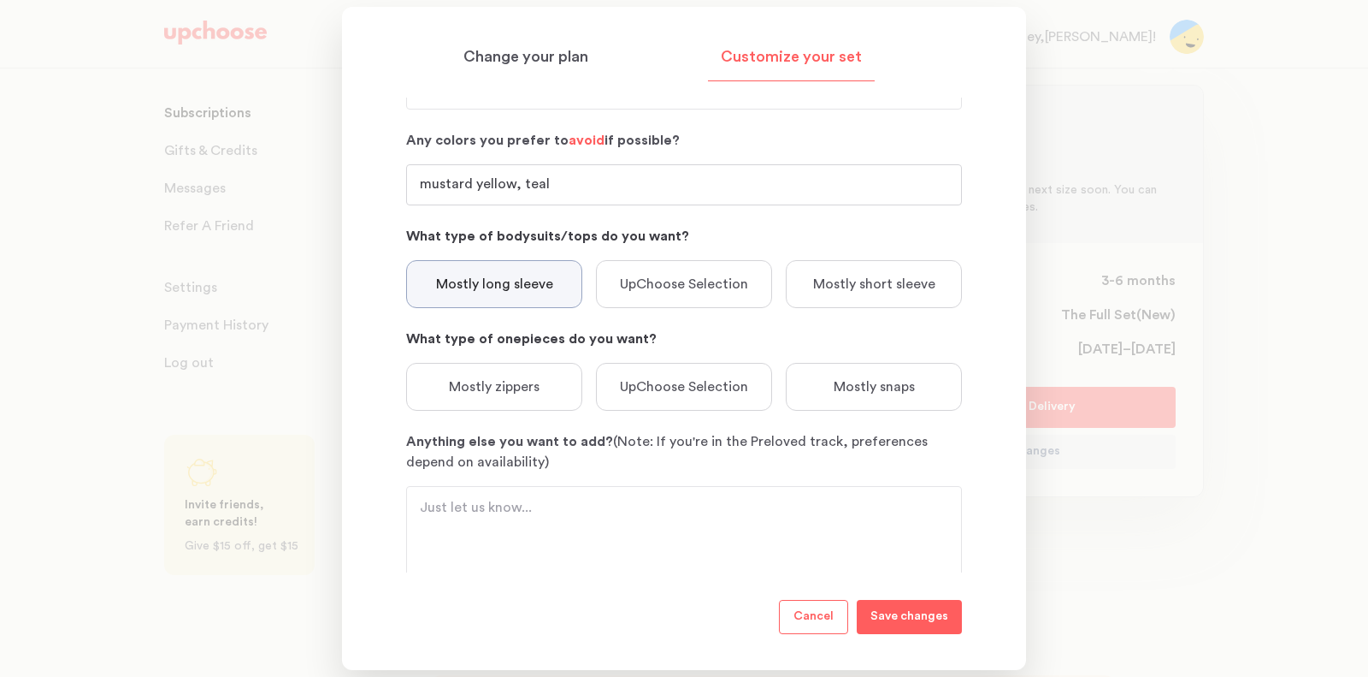
scroll to position [270, 0]
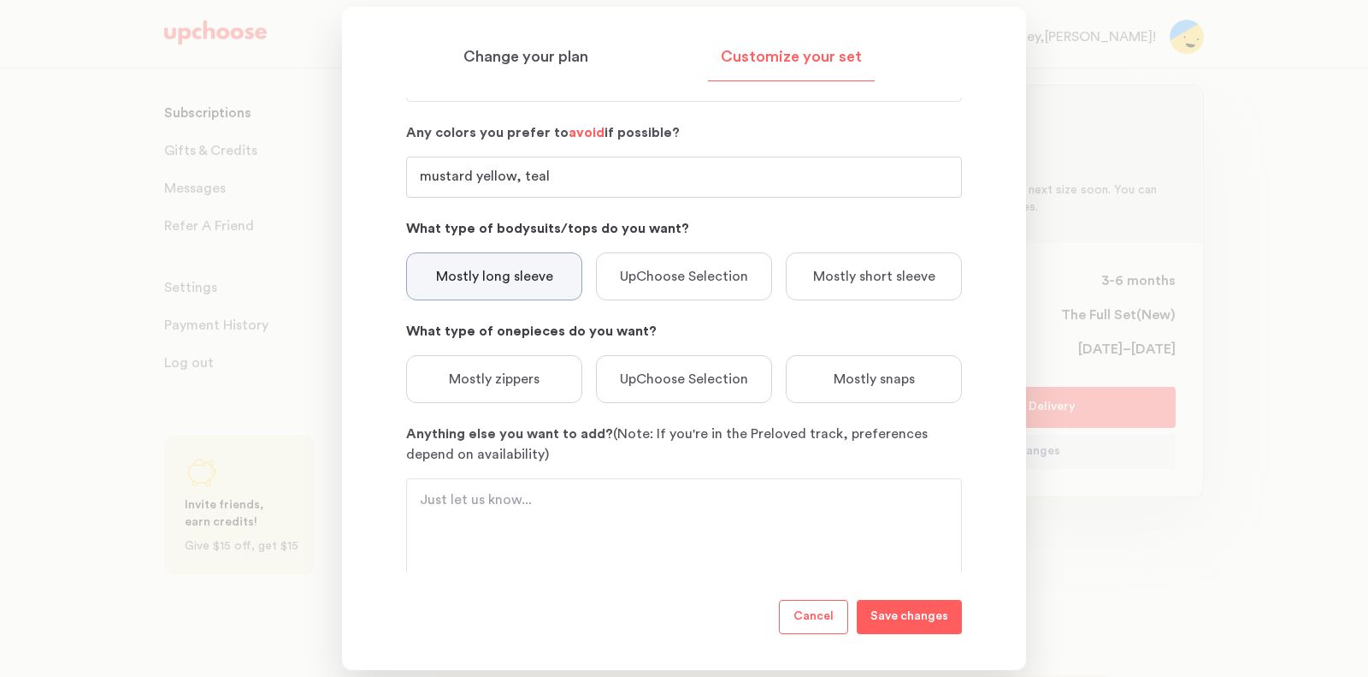
click at [520, 371] on p "Mostly zippers" at bounding box center [494, 379] width 91 height 21
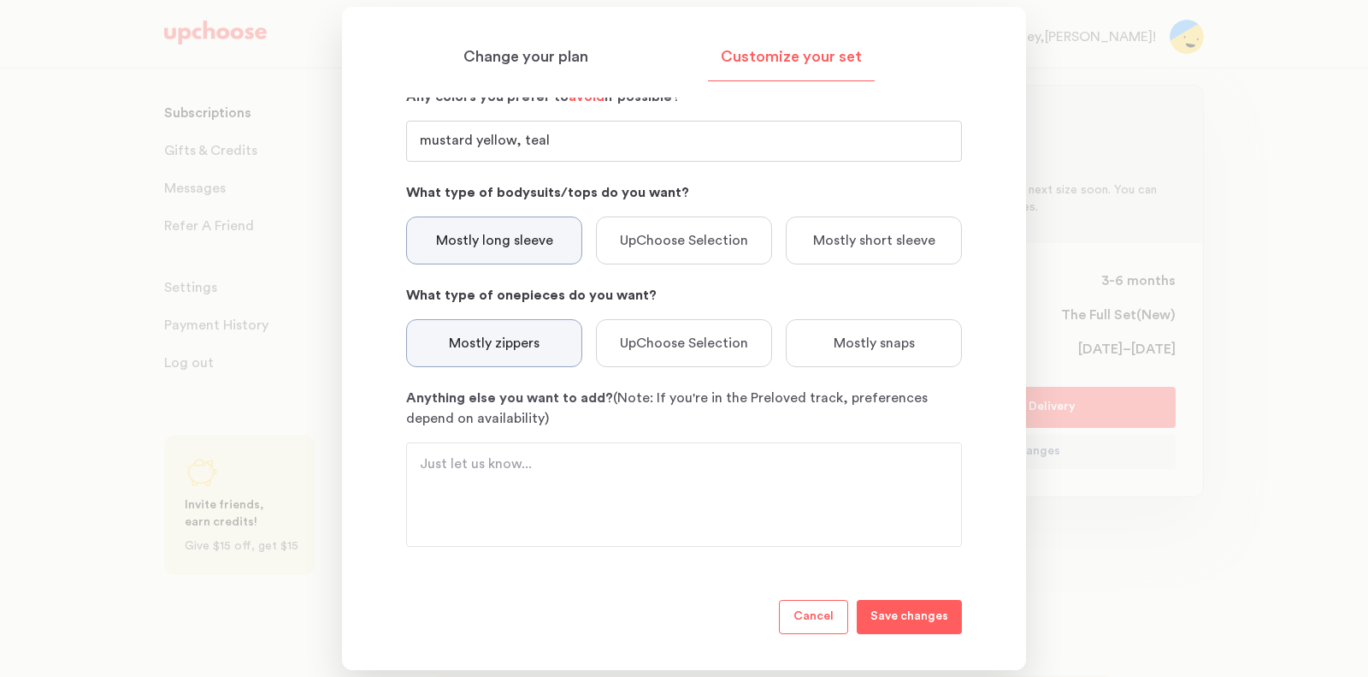
click at [941, 617] on p "Save changes" at bounding box center [910, 616] width 78 height 21
